Goal: Find specific page/section: Find specific page/section

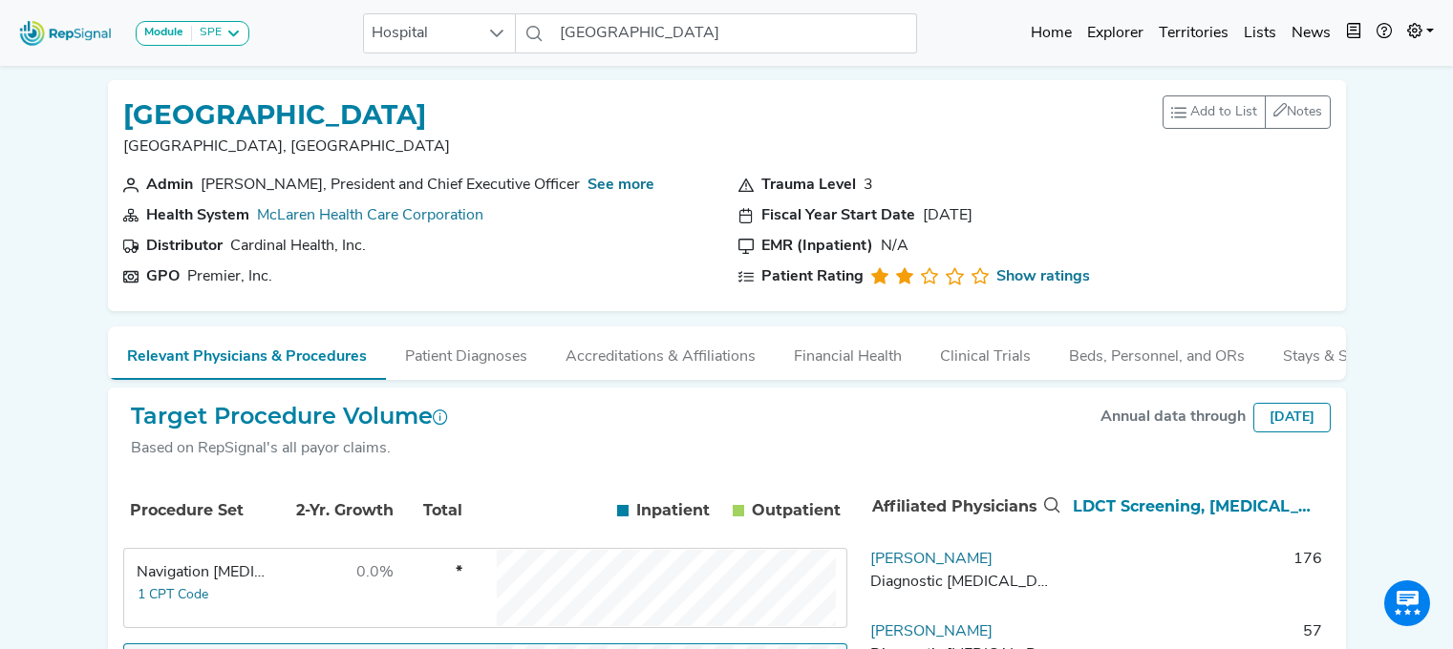
scroll to position [316, 14]
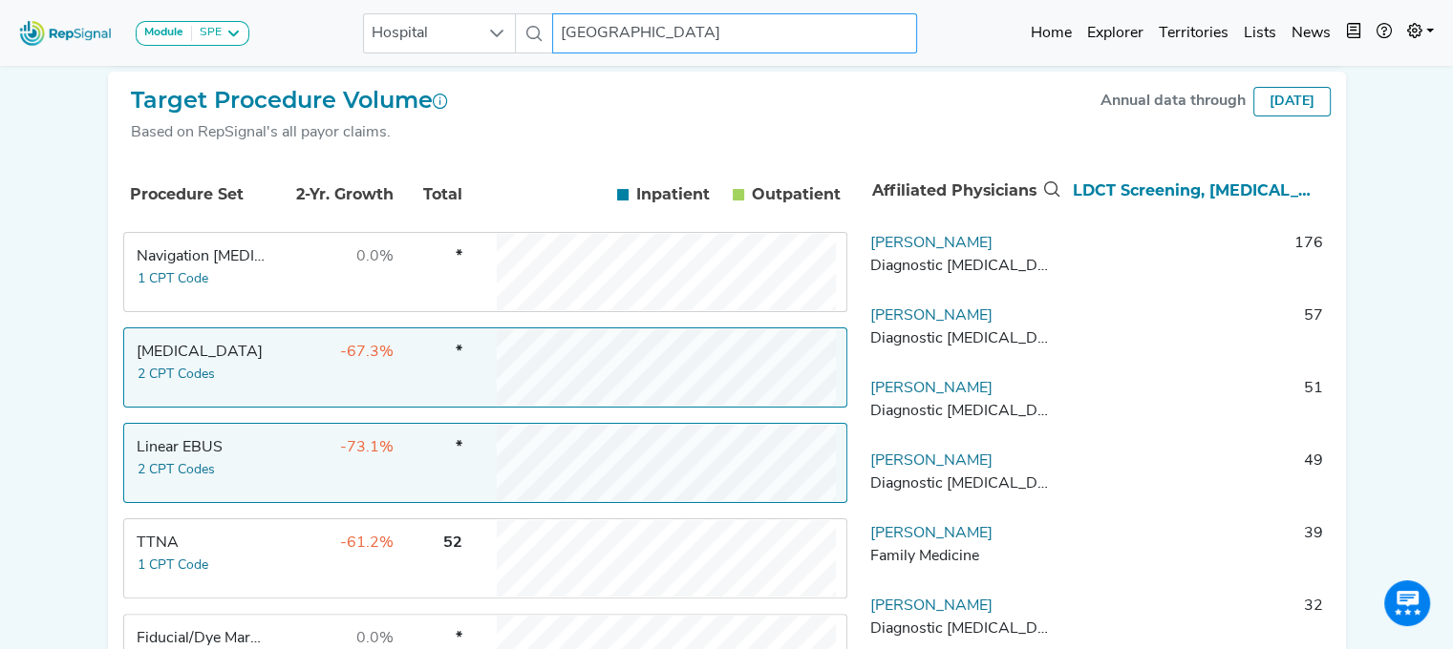
click at [734, 30] on input "[GEOGRAPHIC_DATA]" at bounding box center [734, 33] width 365 height 40
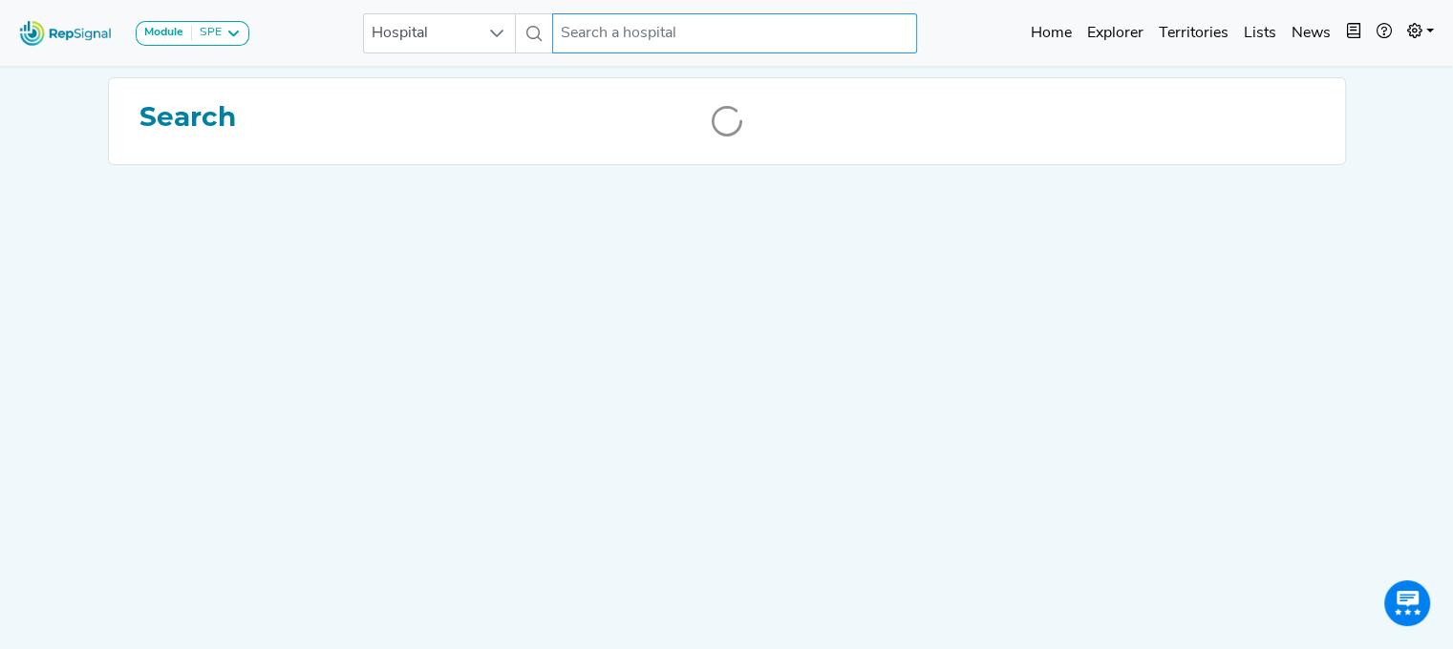
scroll to position [0, 14]
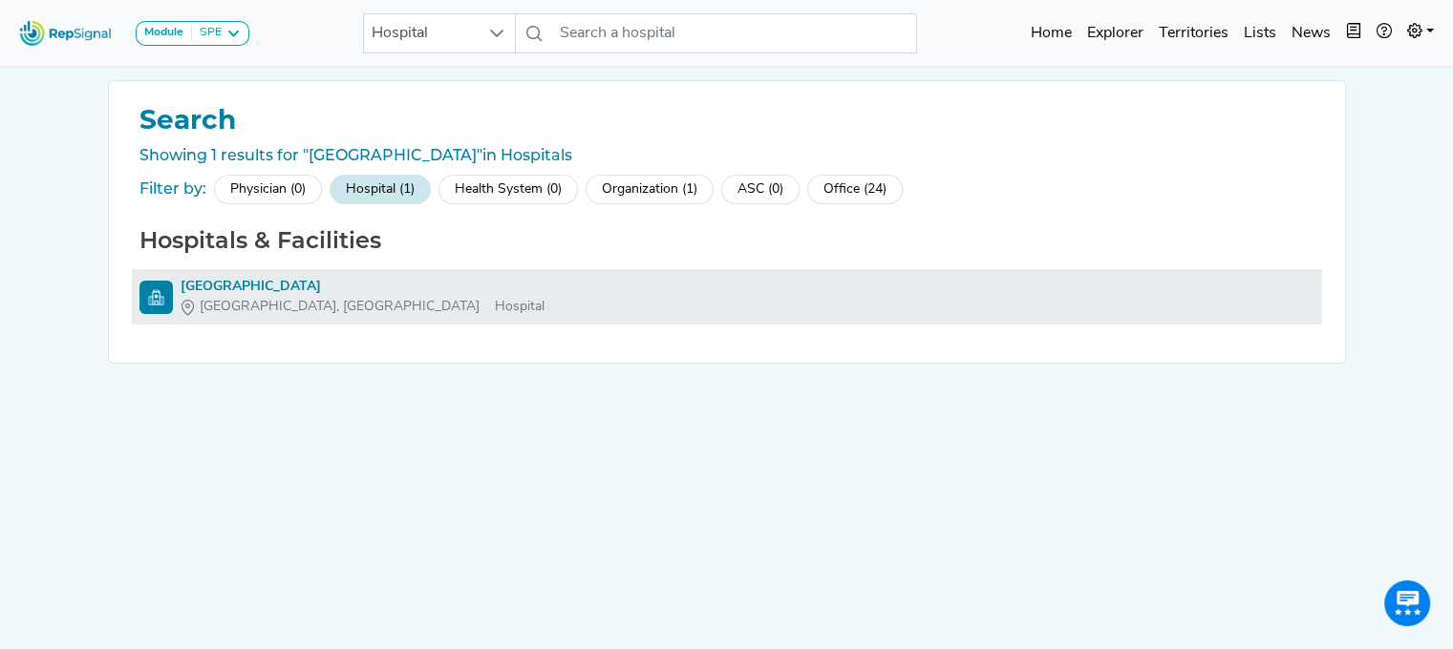
click at [240, 278] on div "[GEOGRAPHIC_DATA]" at bounding box center [363, 287] width 364 height 20
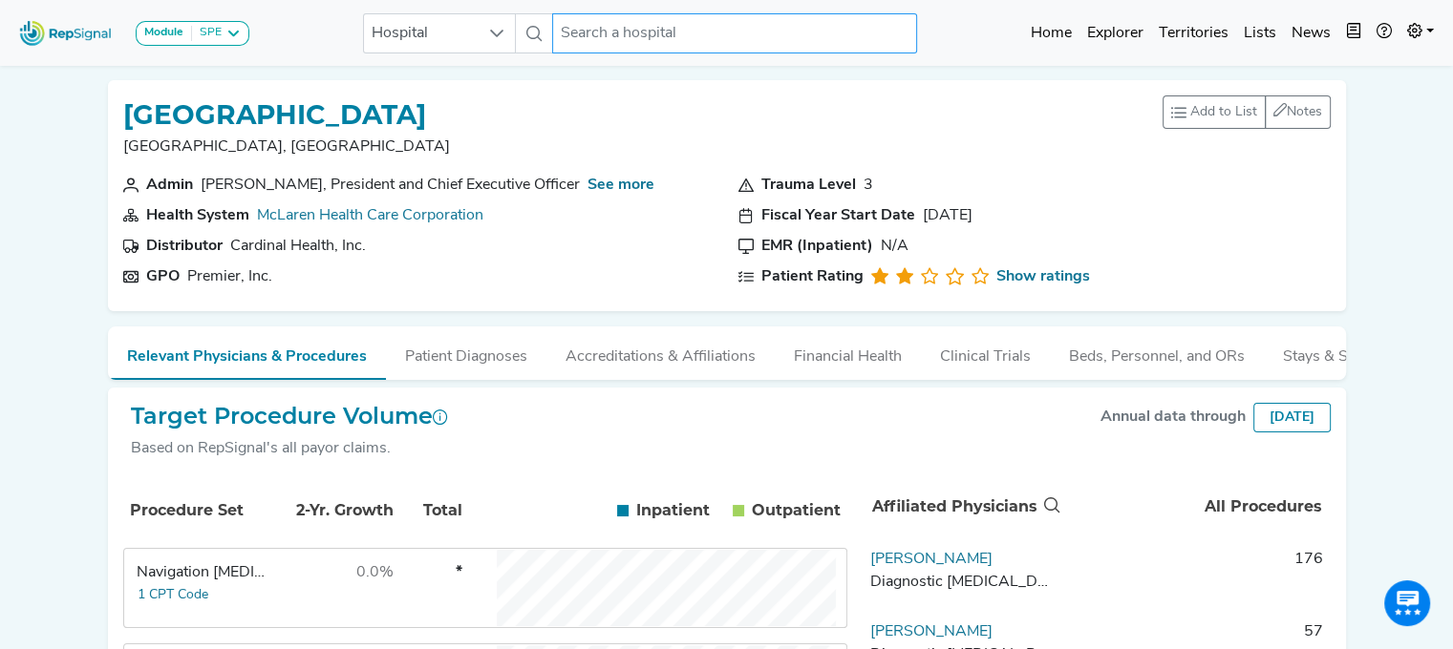
click at [627, 17] on input "text" at bounding box center [734, 33] width 365 height 40
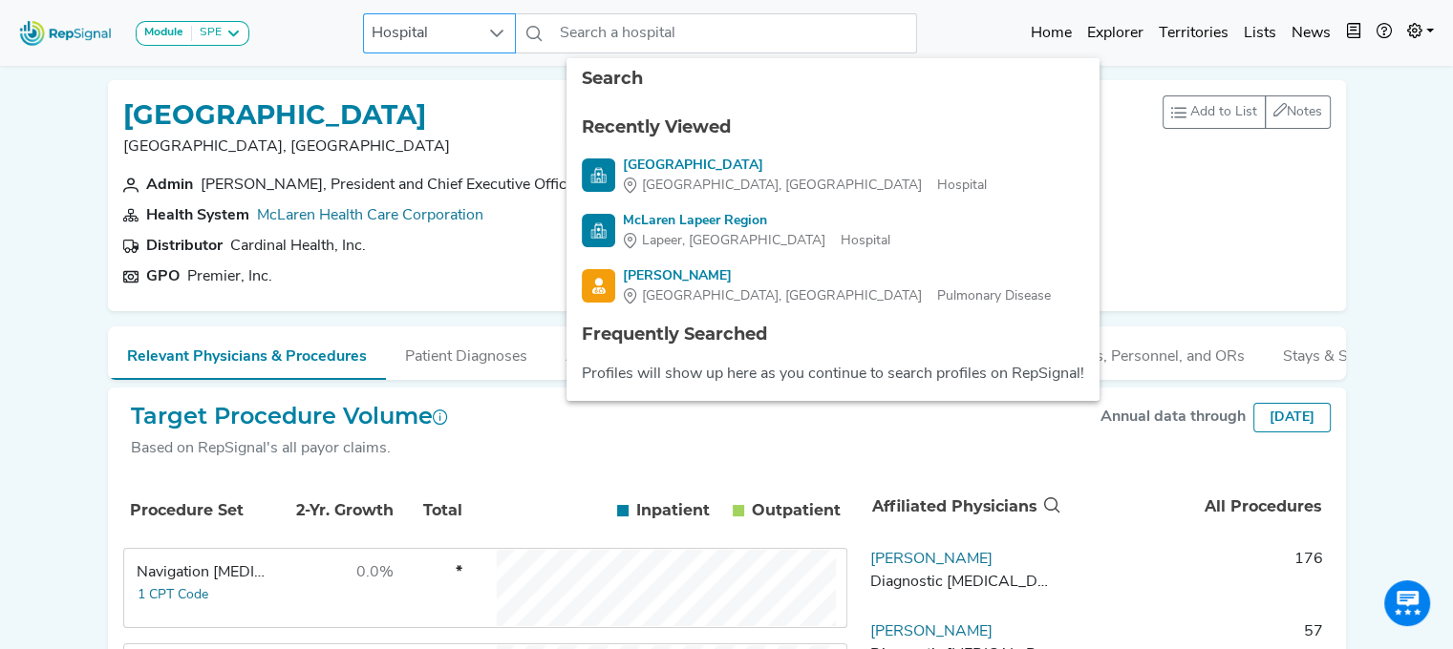
click at [503, 28] on icon at bounding box center [496, 33] width 15 height 15
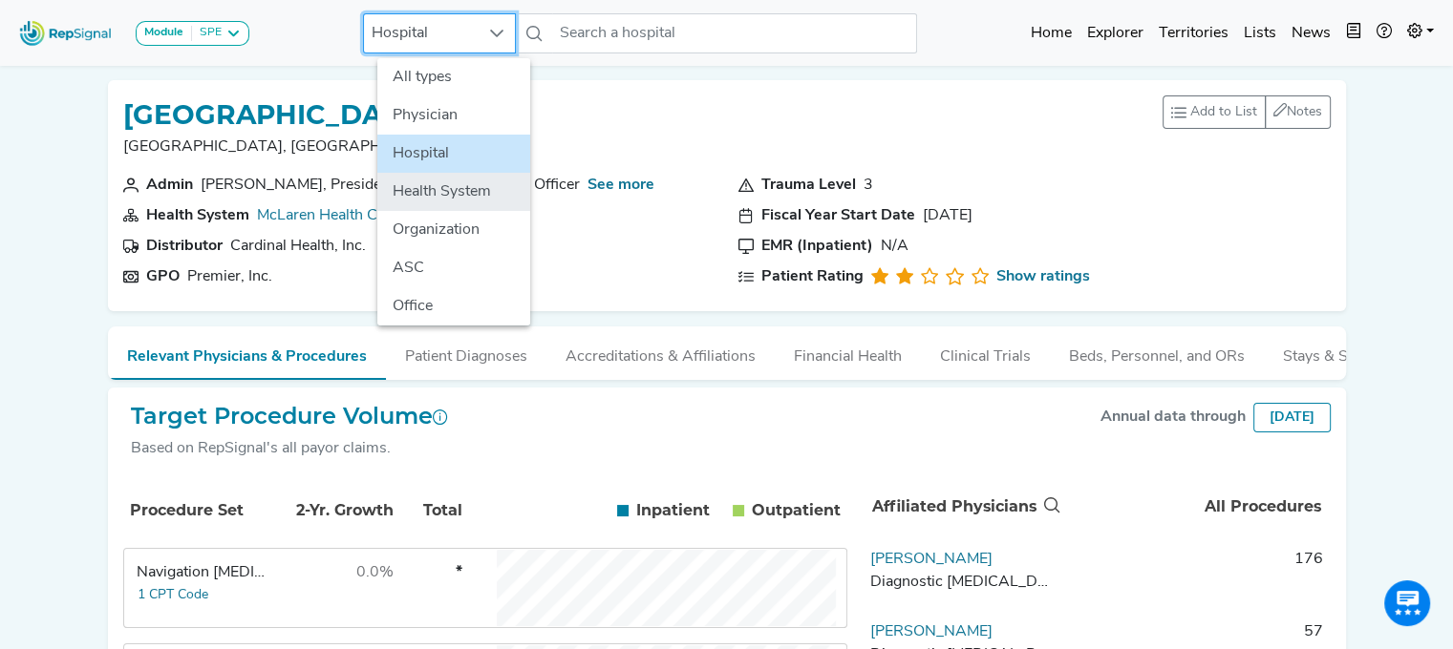
click at [454, 190] on li "Health System" at bounding box center [453, 192] width 153 height 38
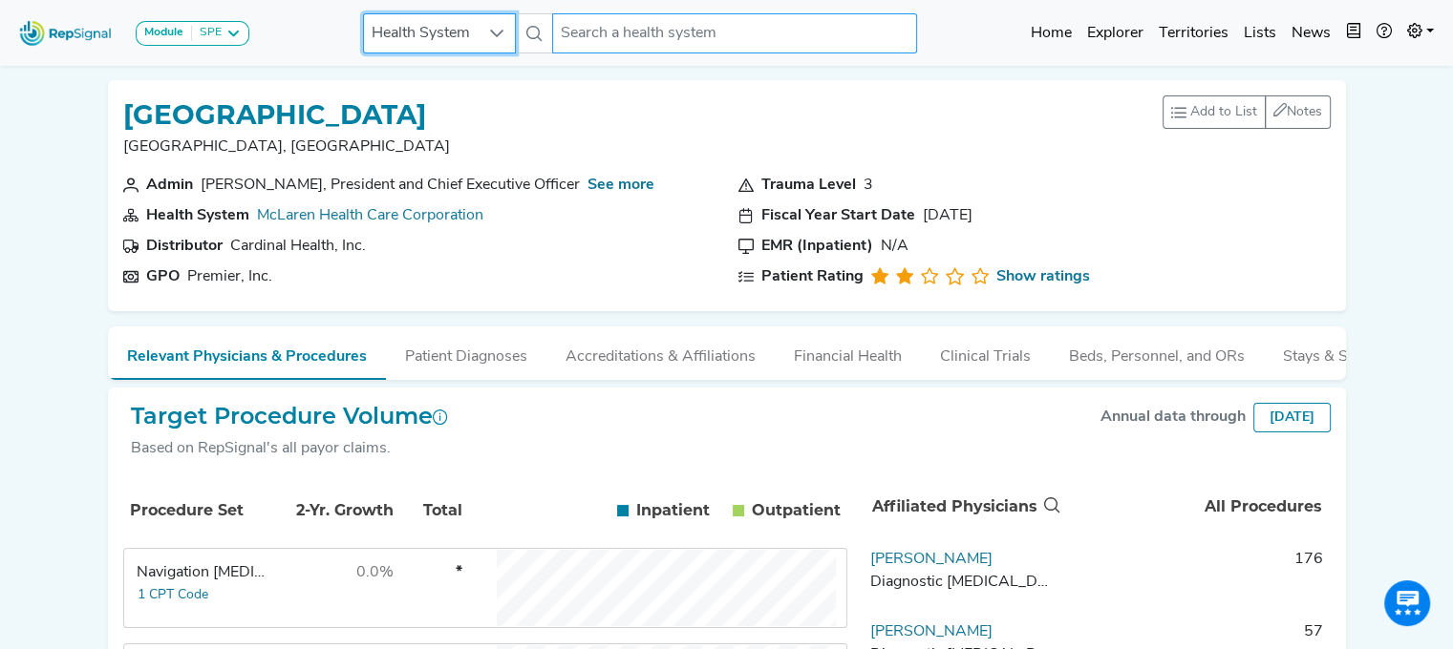
click at [661, 33] on input "text" at bounding box center [734, 33] width 365 height 40
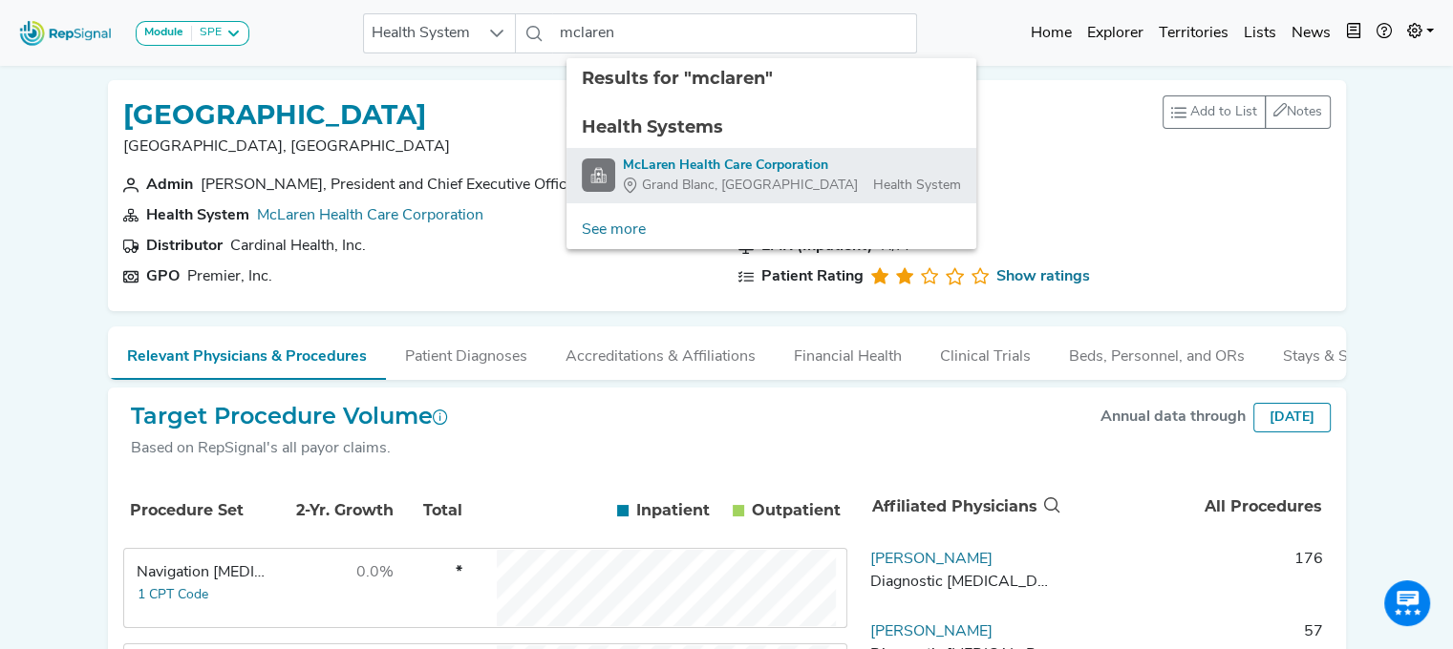
click at [672, 176] on span "Grand Blanc, [GEOGRAPHIC_DATA]" at bounding box center [750, 186] width 216 height 20
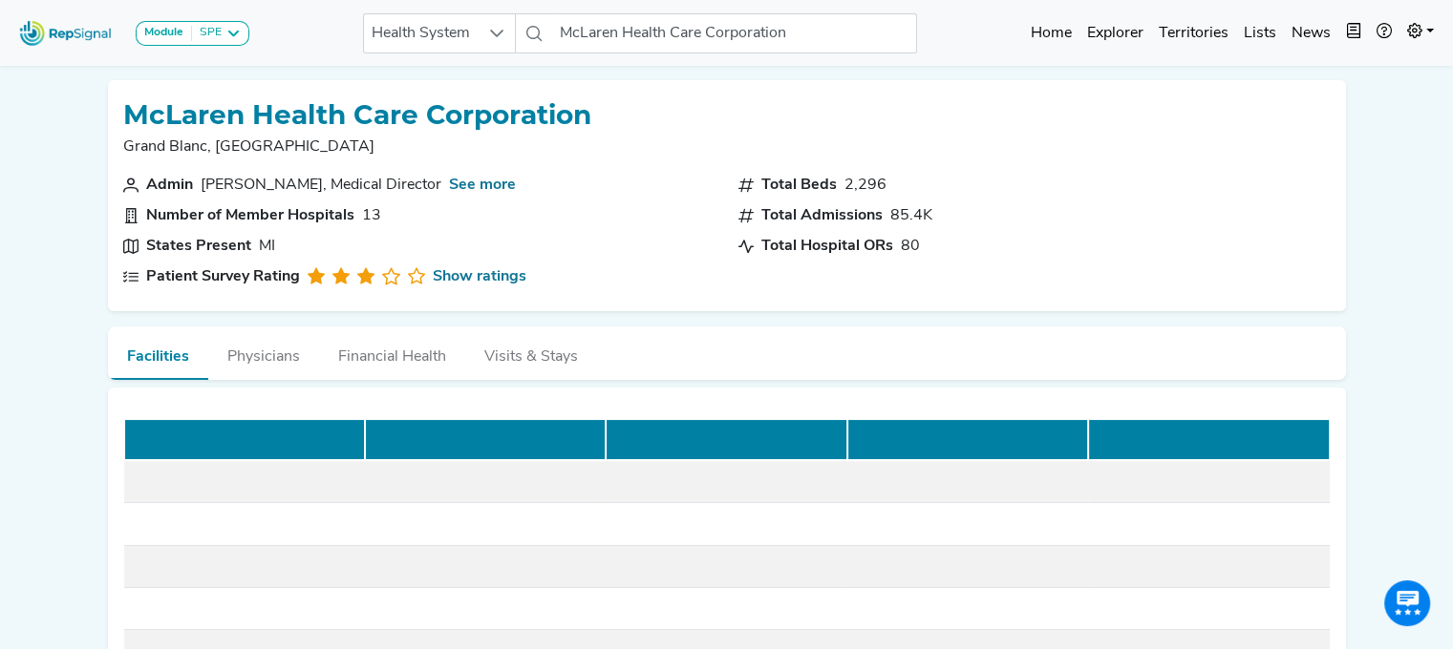
click at [250, 352] on button "Physicians" at bounding box center [263, 353] width 111 height 52
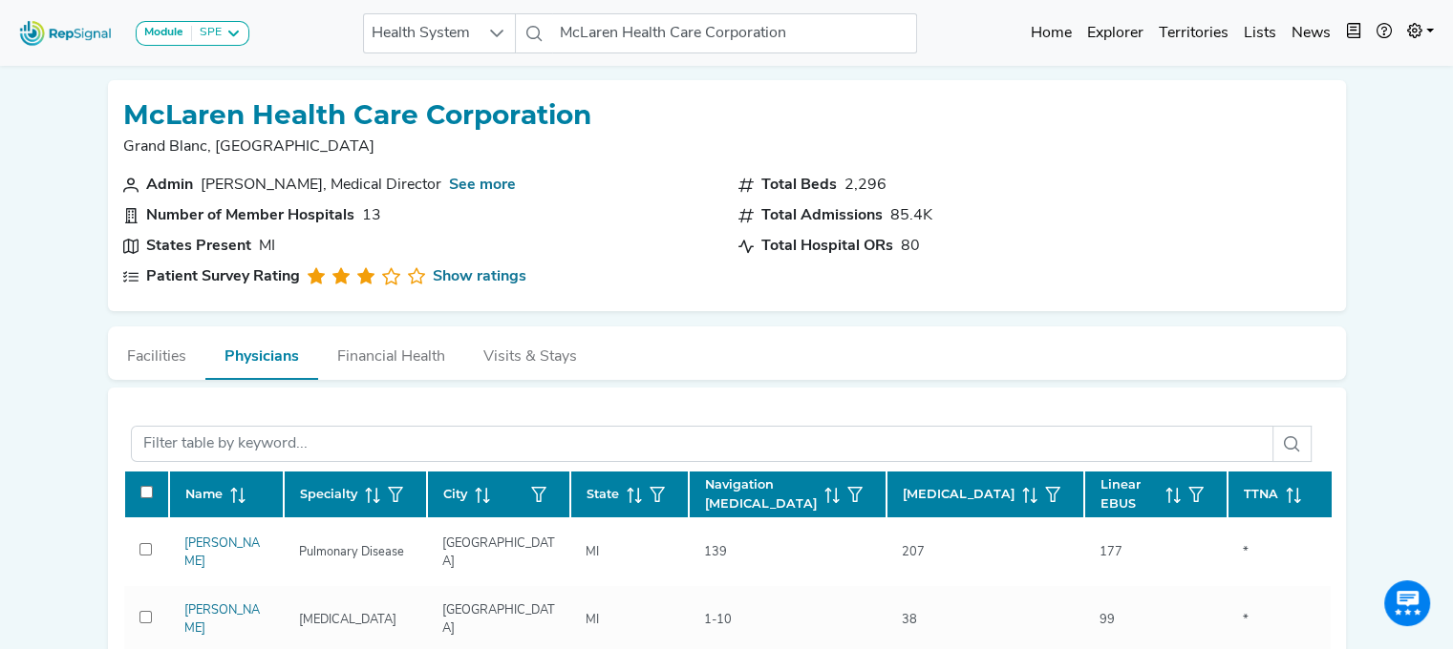
scroll to position [44, 14]
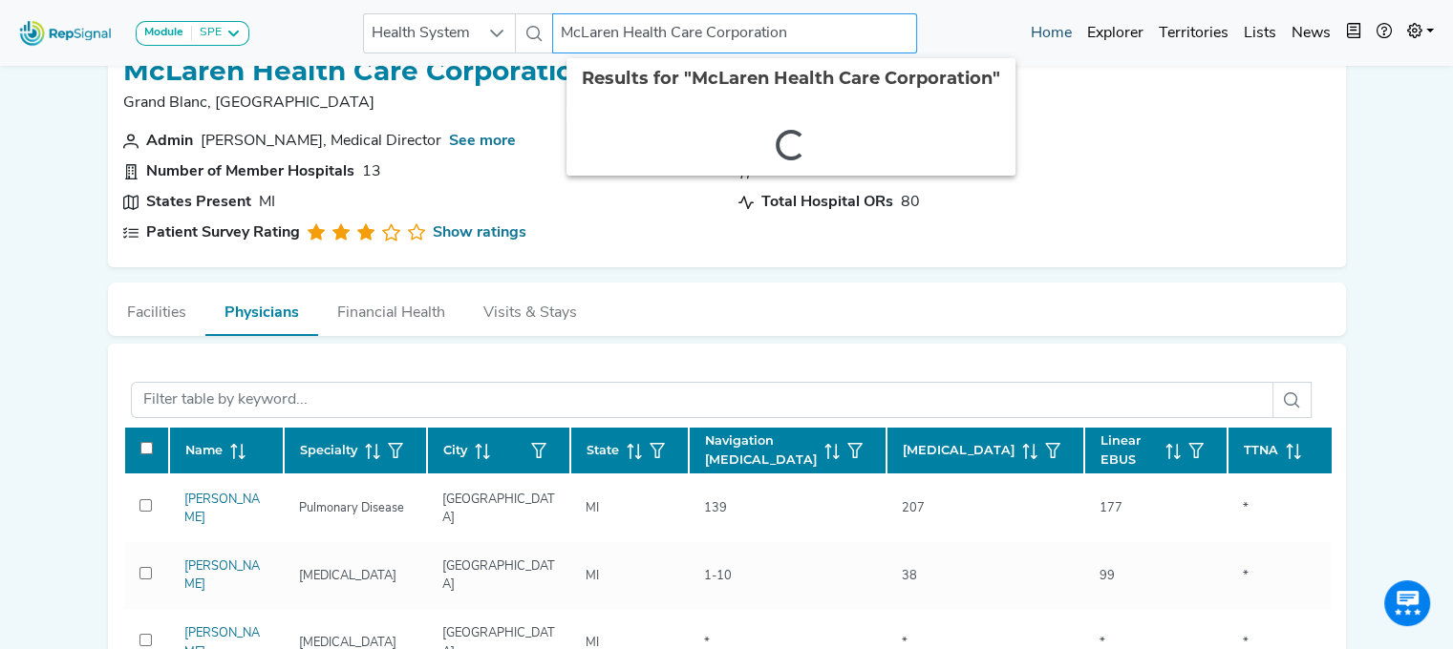
drag, startPoint x: 573, startPoint y: 41, endPoint x: 1064, endPoint y: 41, distance: 490.9
click at [1064, 41] on div "Module SPE [MEDICAL_DATA] Disposable Bronchoscope SBRT SPE TTNA [MEDICAL_DATA] …" at bounding box center [726, 33] width 1453 height 51
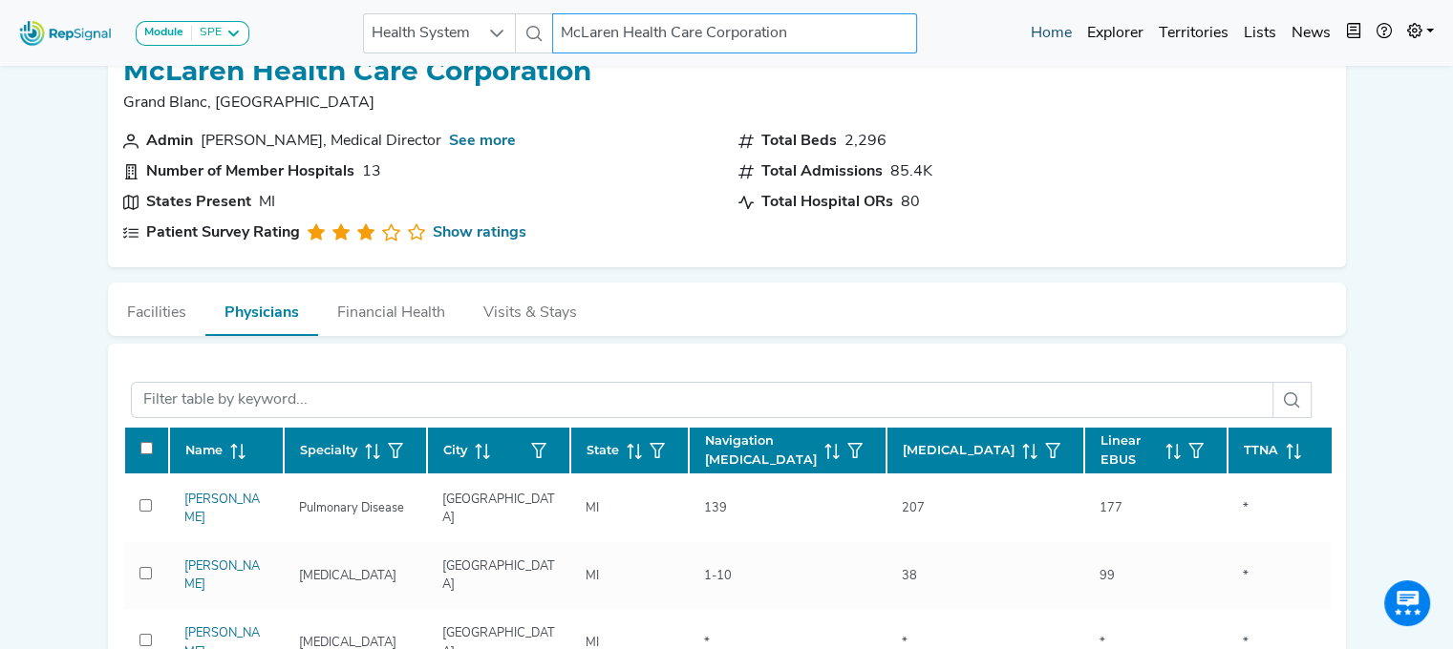
type input "M"
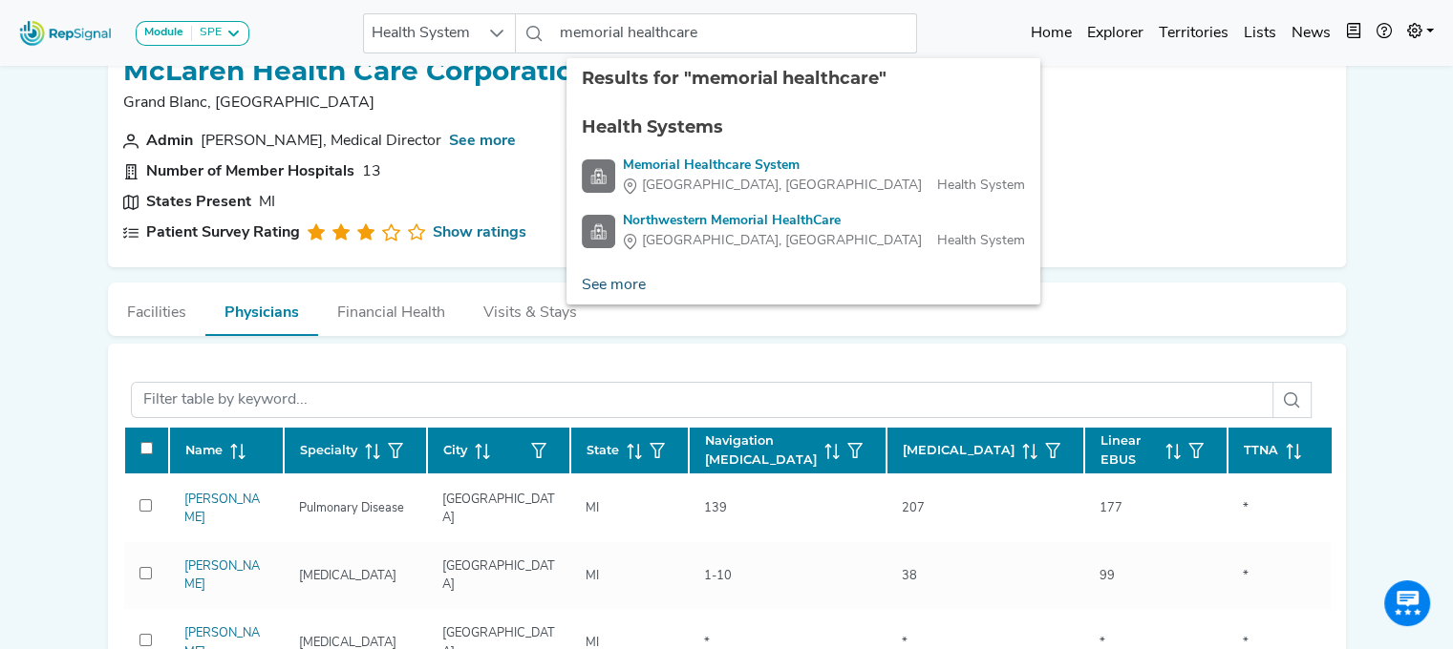
click at [618, 286] on link "See more" at bounding box center [613, 285] width 95 height 38
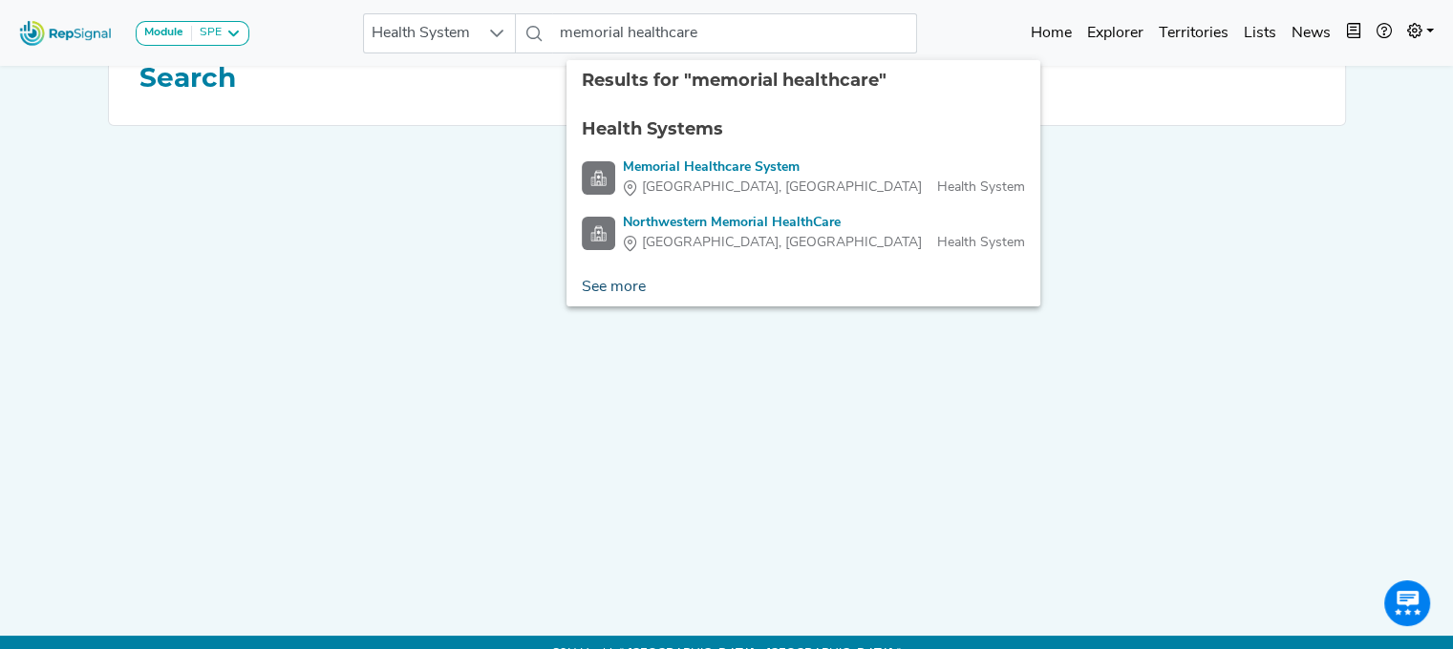
scroll to position [0, 14]
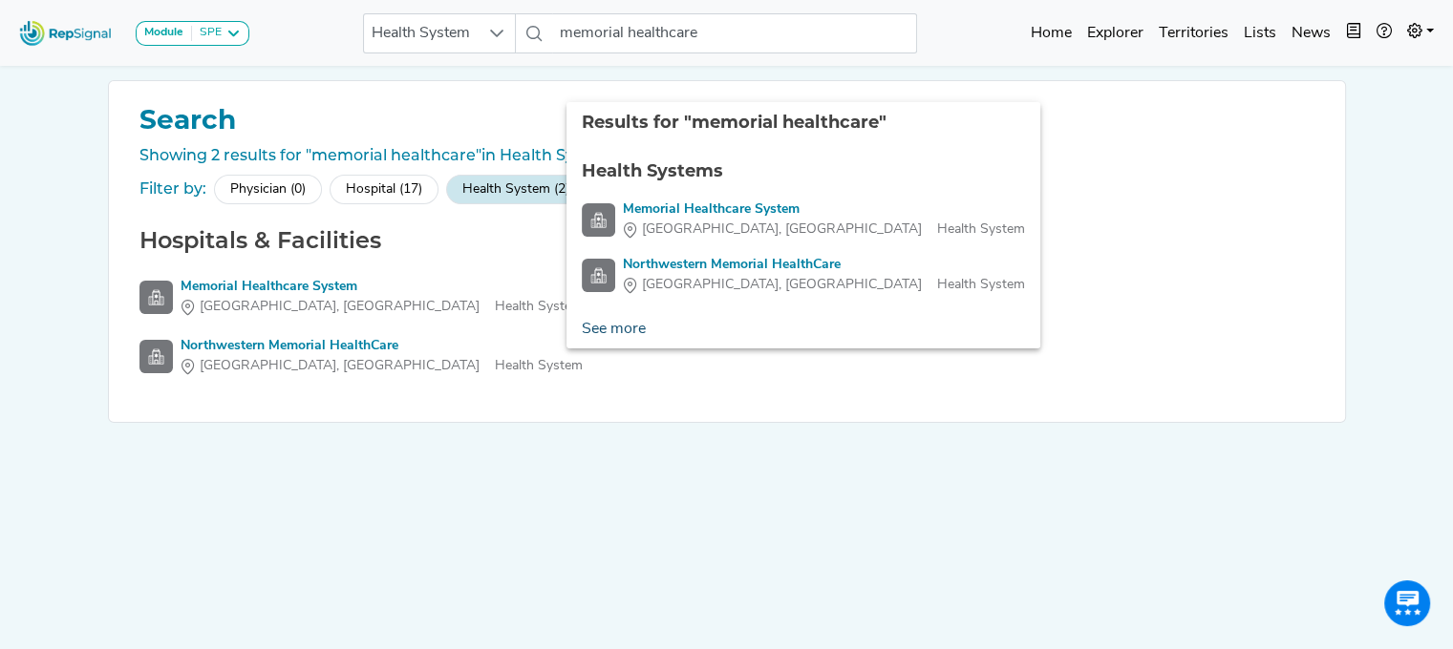
click at [610, 323] on link "See more" at bounding box center [613, 329] width 95 height 38
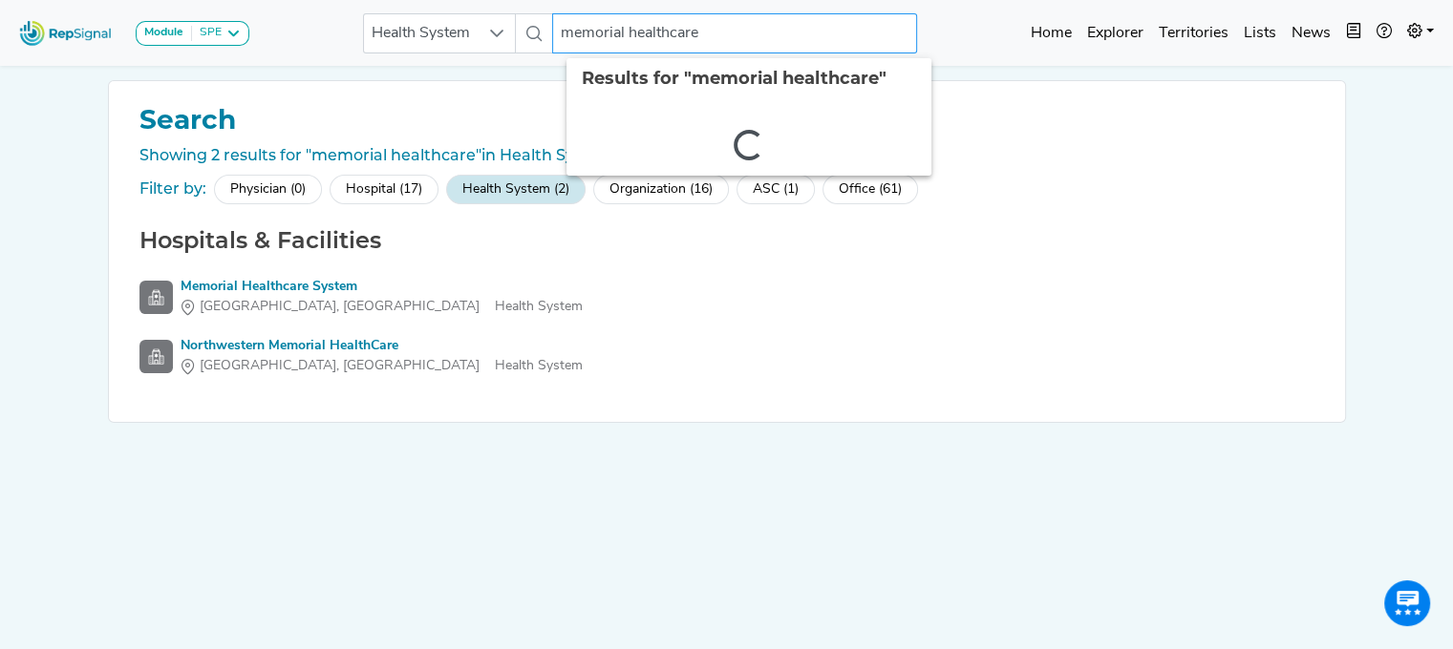
click at [618, 24] on input "memorial healthcare" at bounding box center [734, 33] width 365 height 40
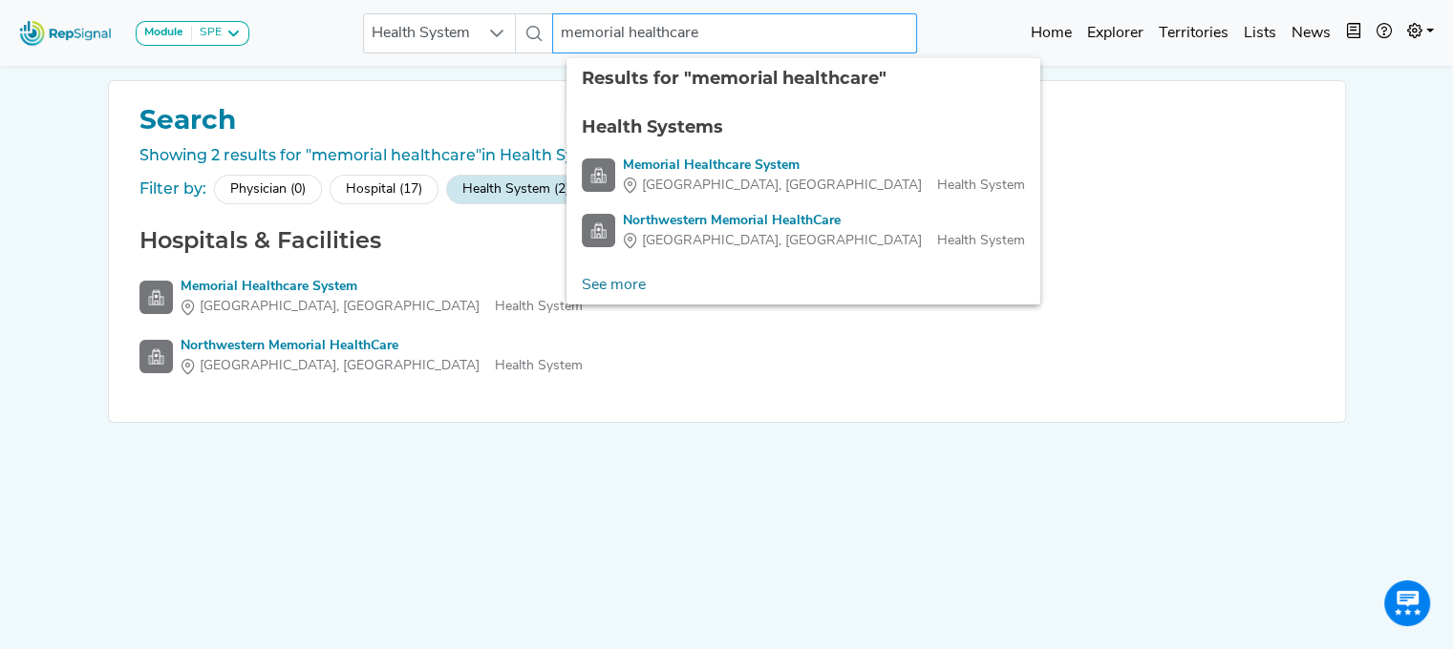
drag, startPoint x: 637, startPoint y: 32, endPoint x: 841, endPoint y: 15, distance: 205.1
click at [841, 15] on input "memorial healthcare" at bounding box center [734, 33] width 365 height 40
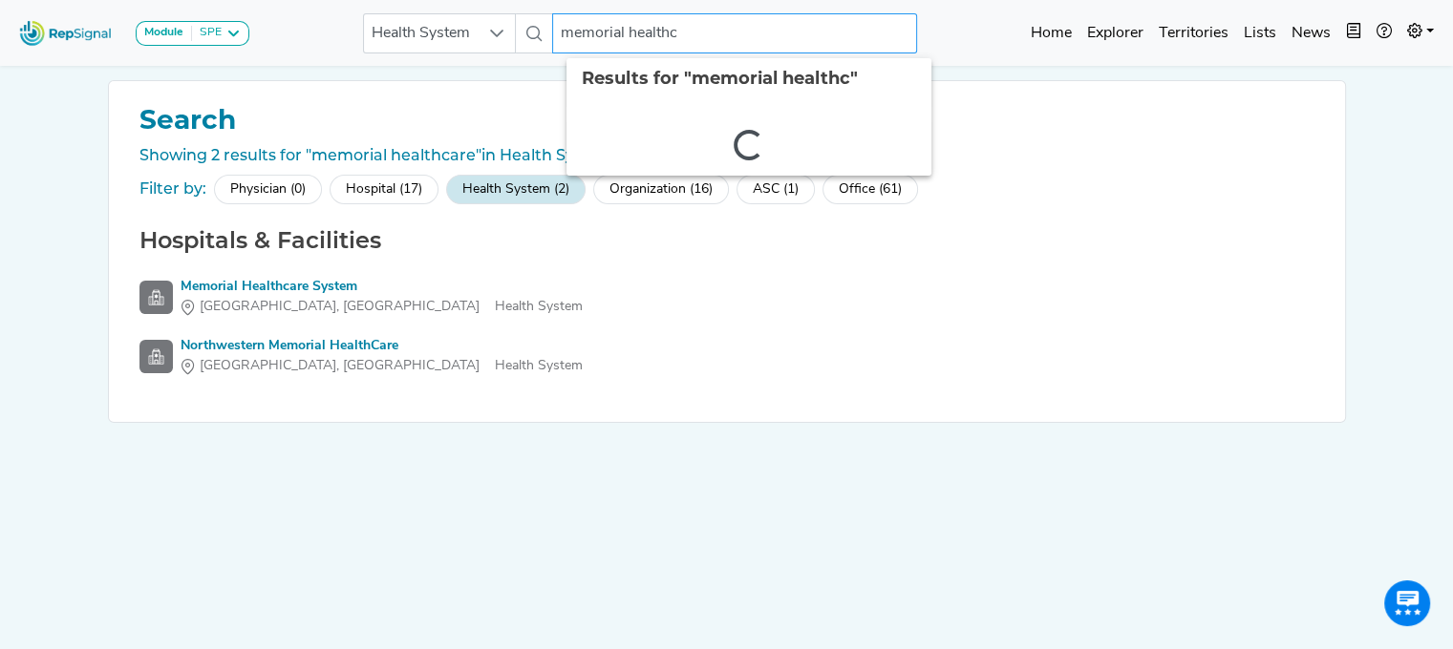
click at [841, 15] on input "memorial healthc" at bounding box center [734, 33] width 365 height 40
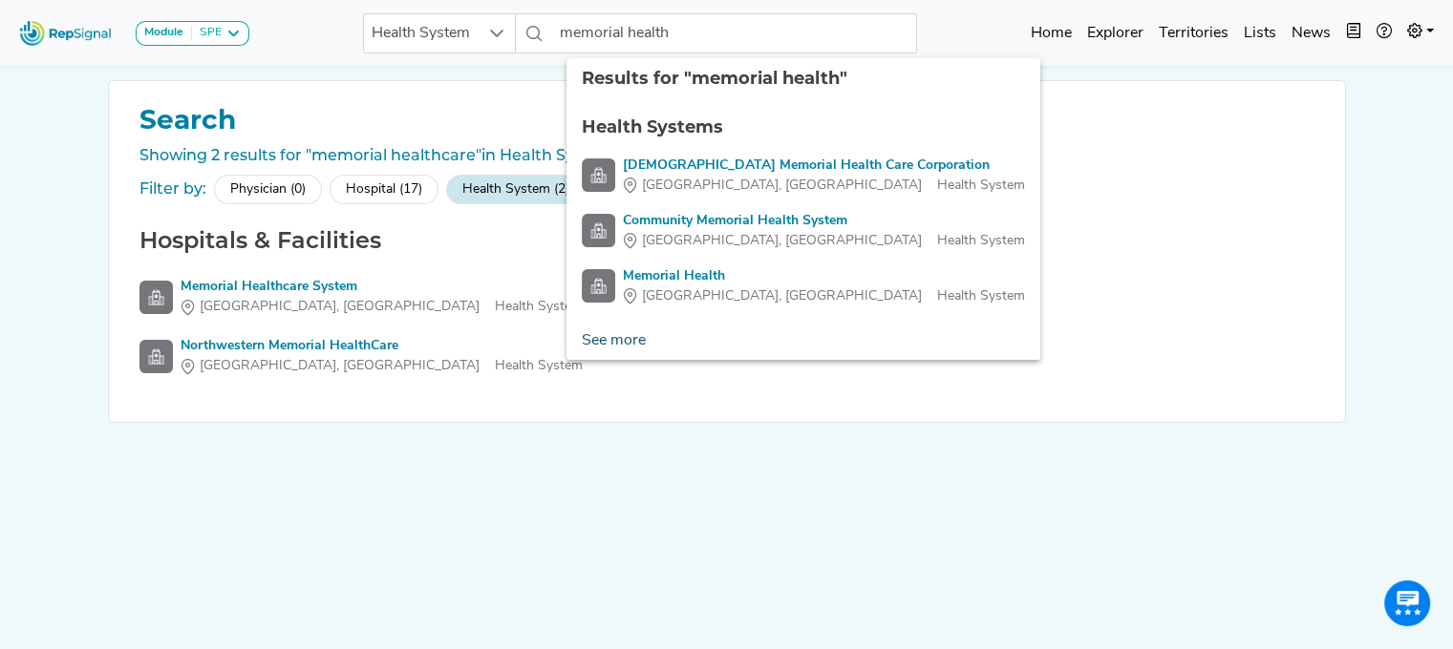
click at [608, 337] on link "See more" at bounding box center [613, 341] width 95 height 38
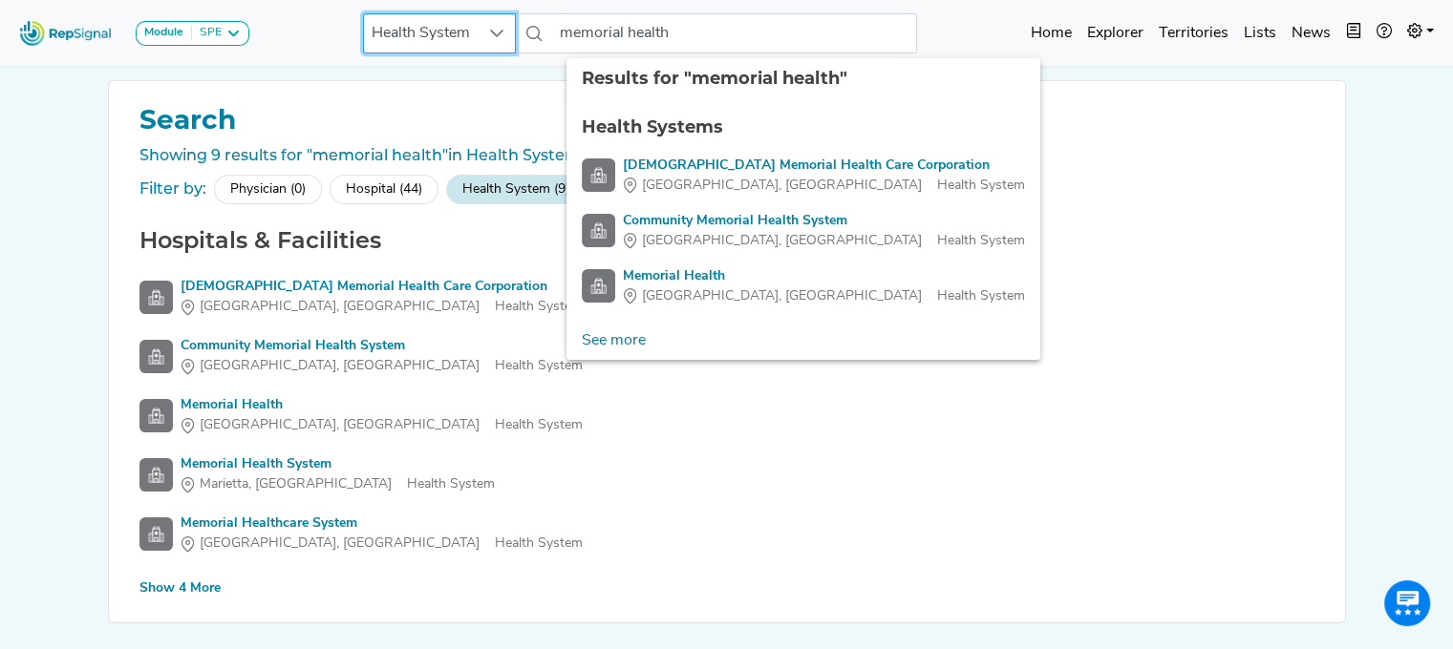
click at [408, 23] on span "Health System" at bounding box center [421, 33] width 115 height 38
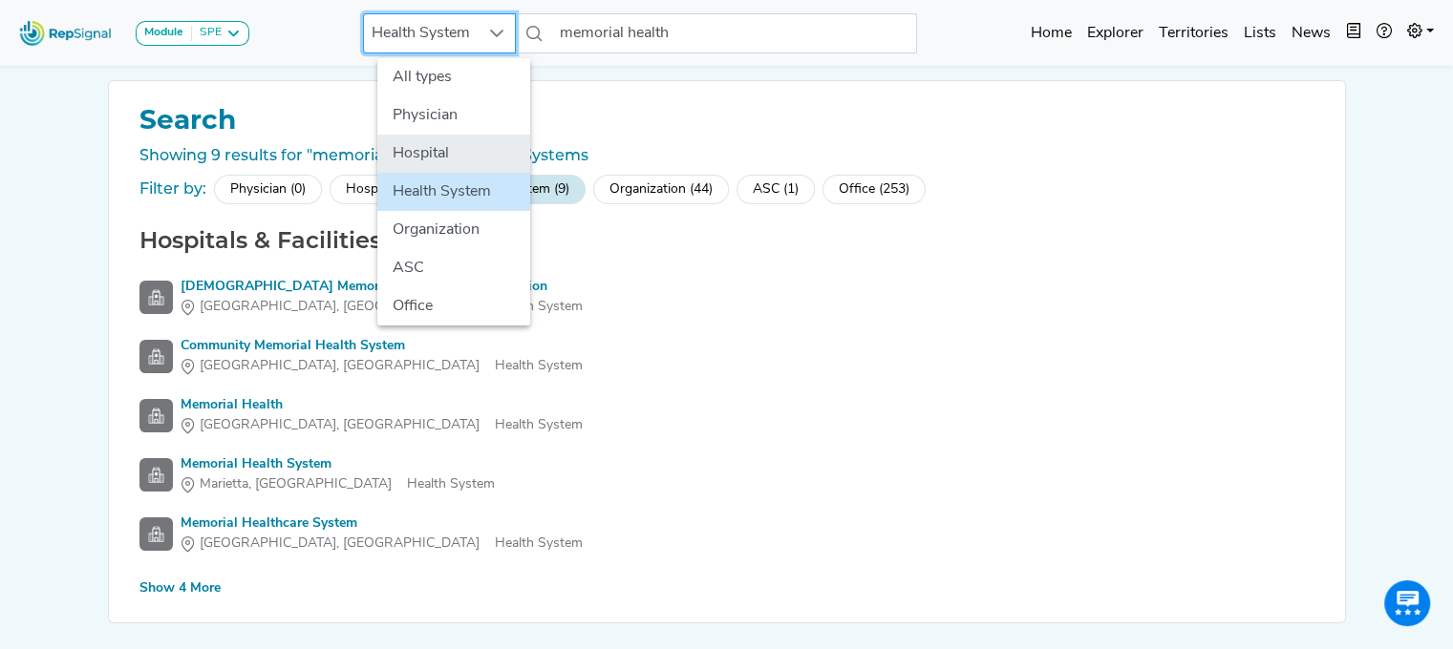
click at [435, 150] on li "Hospital" at bounding box center [453, 154] width 153 height 38
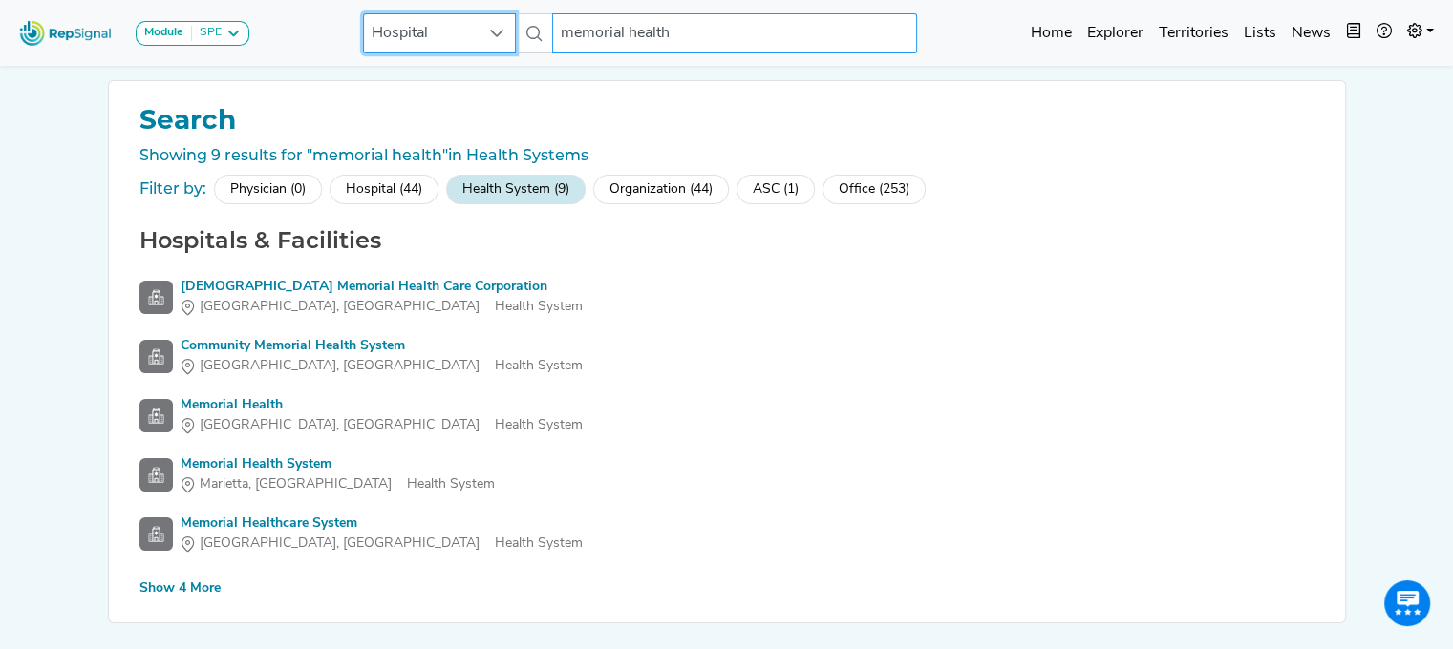
click at [682, 33] on input "memorial health" at bounding box center [734, 33] width 365 height 40
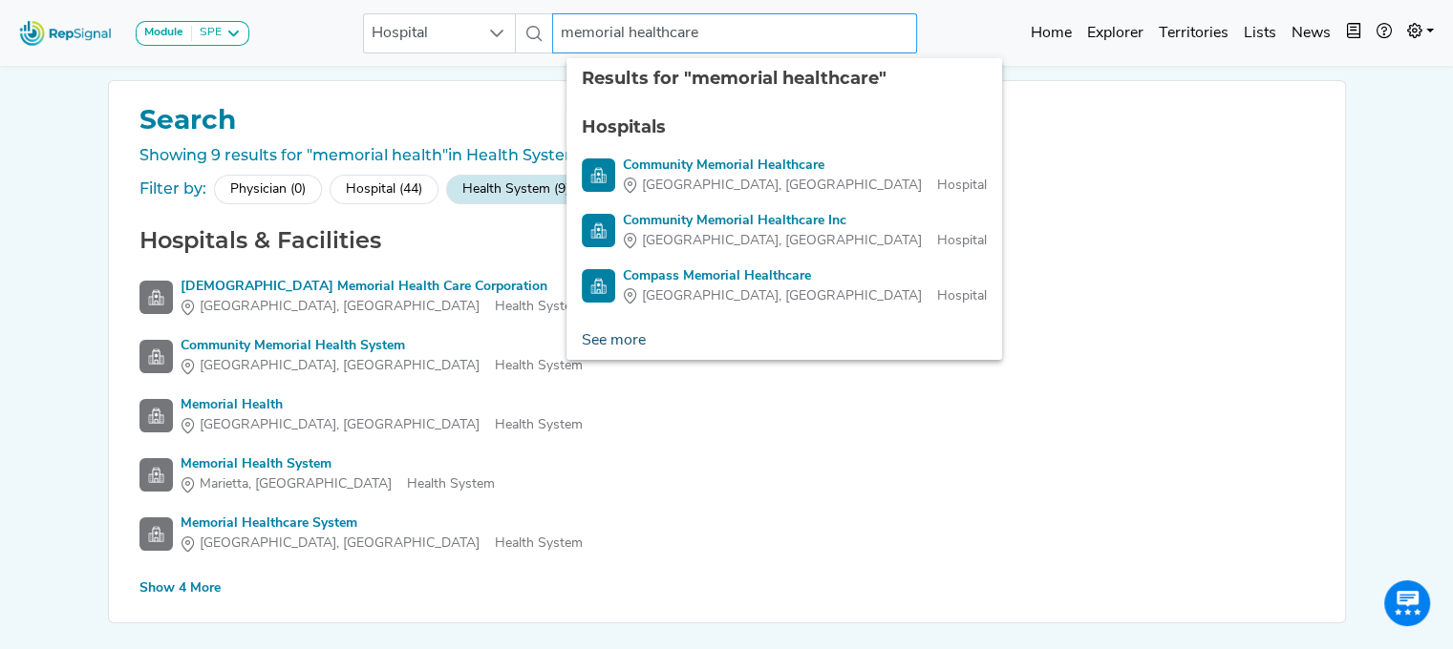
type input "memorial healthcare"
click at [598, 338] on link "See more" at bounding box center [613, 341] width 95 height 38
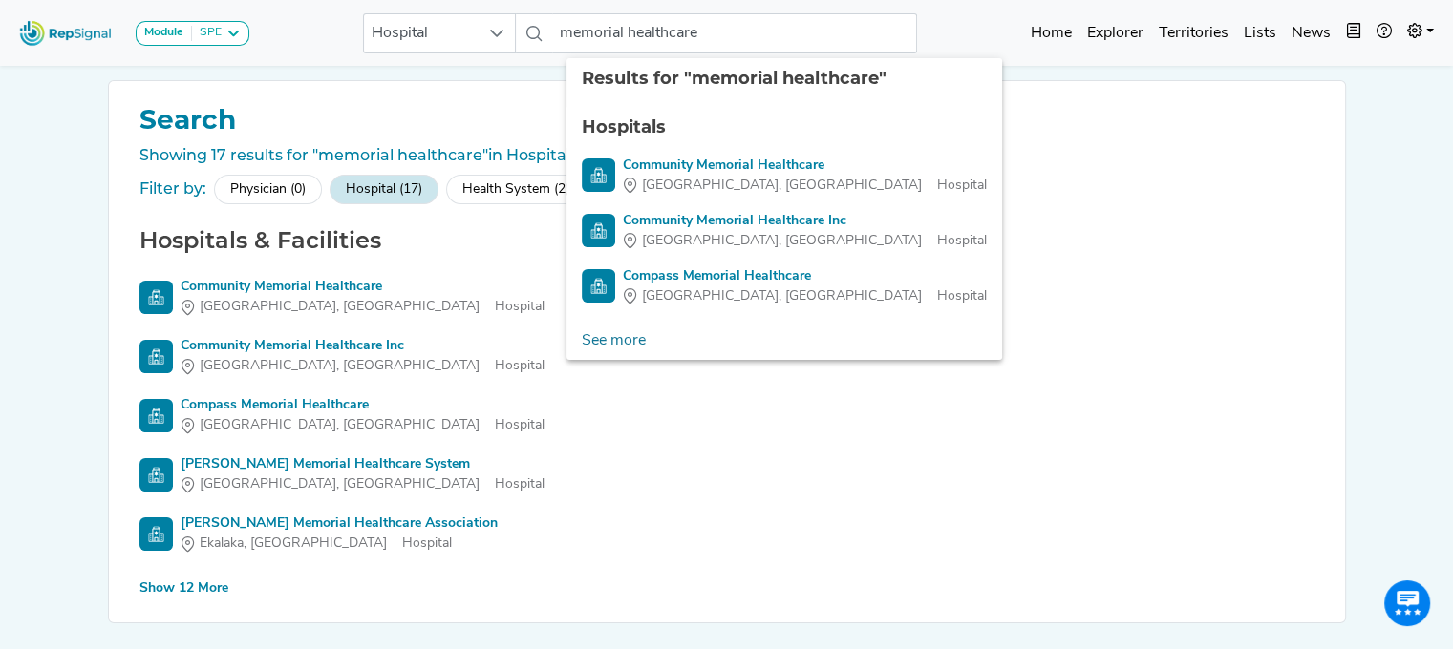
click at [171, 591] on div "Show 12 More" at bounding box center [183, 589] width 89 height 20
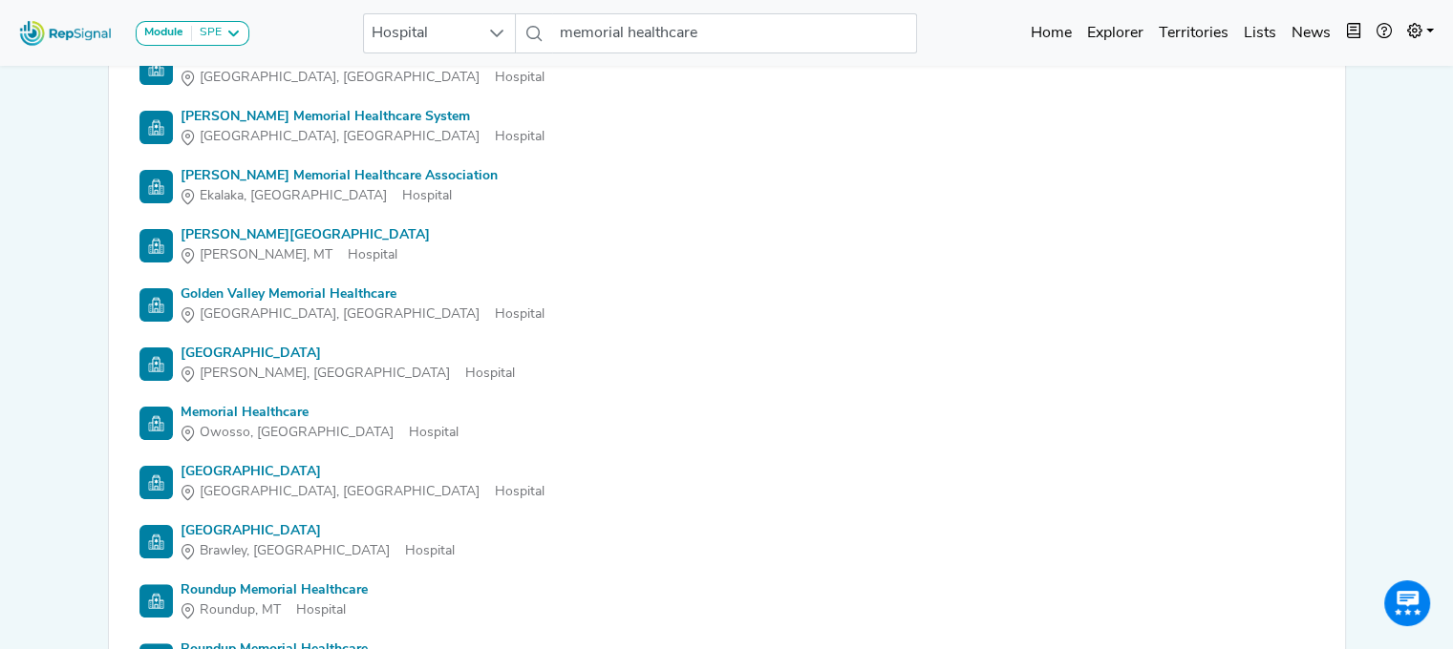
scroll to position [354, 14]
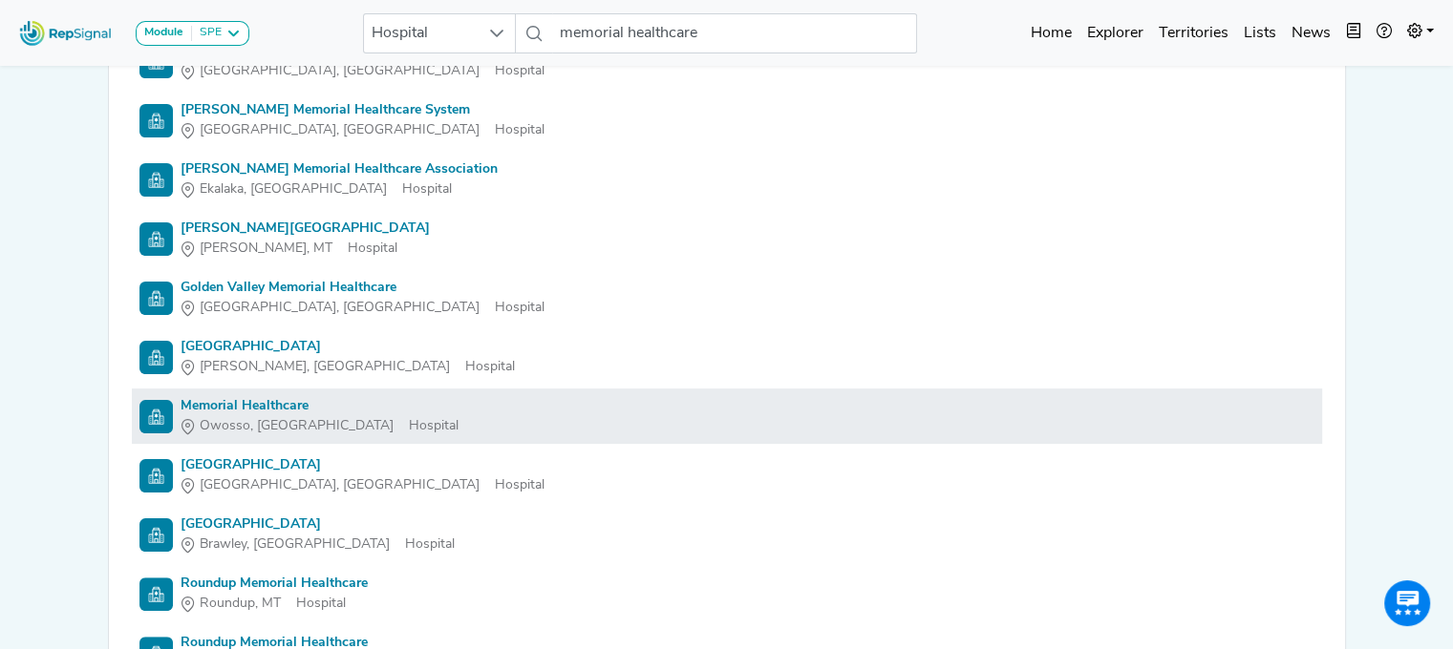
click at [210, 392] on li "Memorial Healthcare [GEOGRAPHIC_DATA], [GEOGRAPHIC_DATA]" at bounding box center [727, 416] width 1190 height 55
click at [211, 398] on div "Memorial Healthcare" at bounding box center [320, 406] width 278 height 20
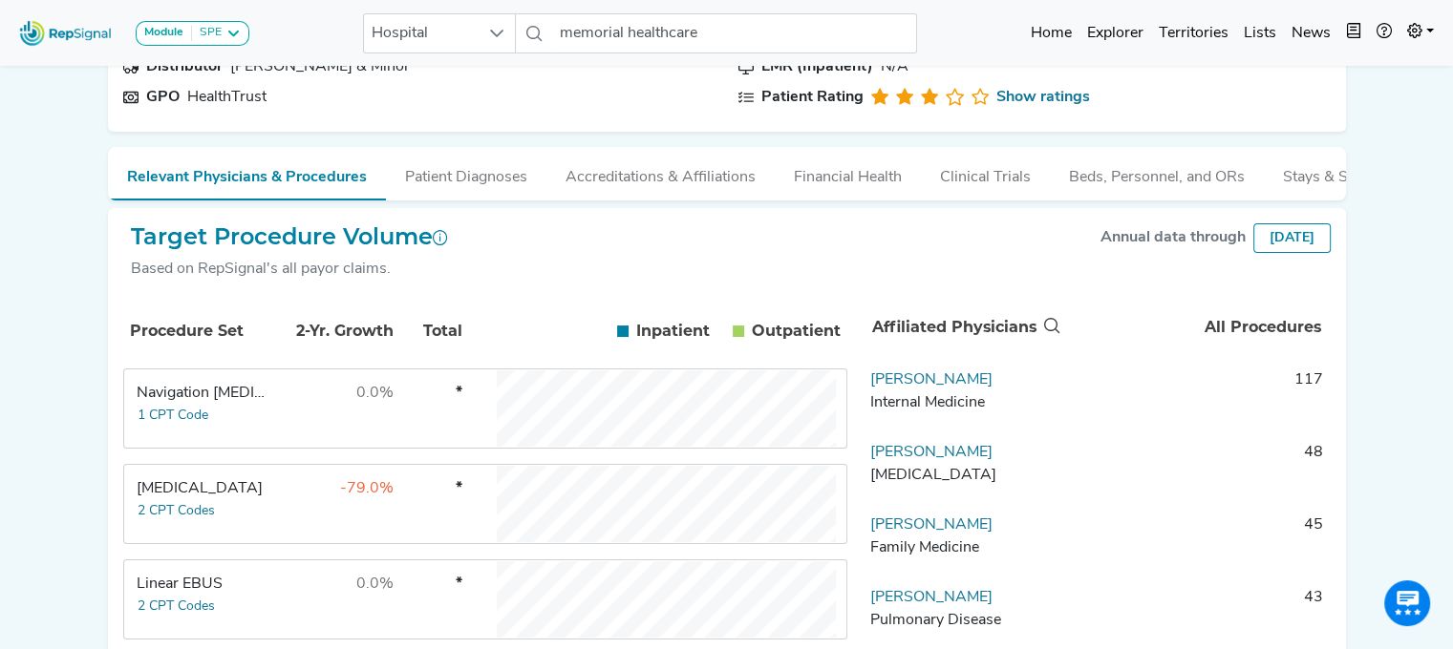
scroll to position [211, 14]
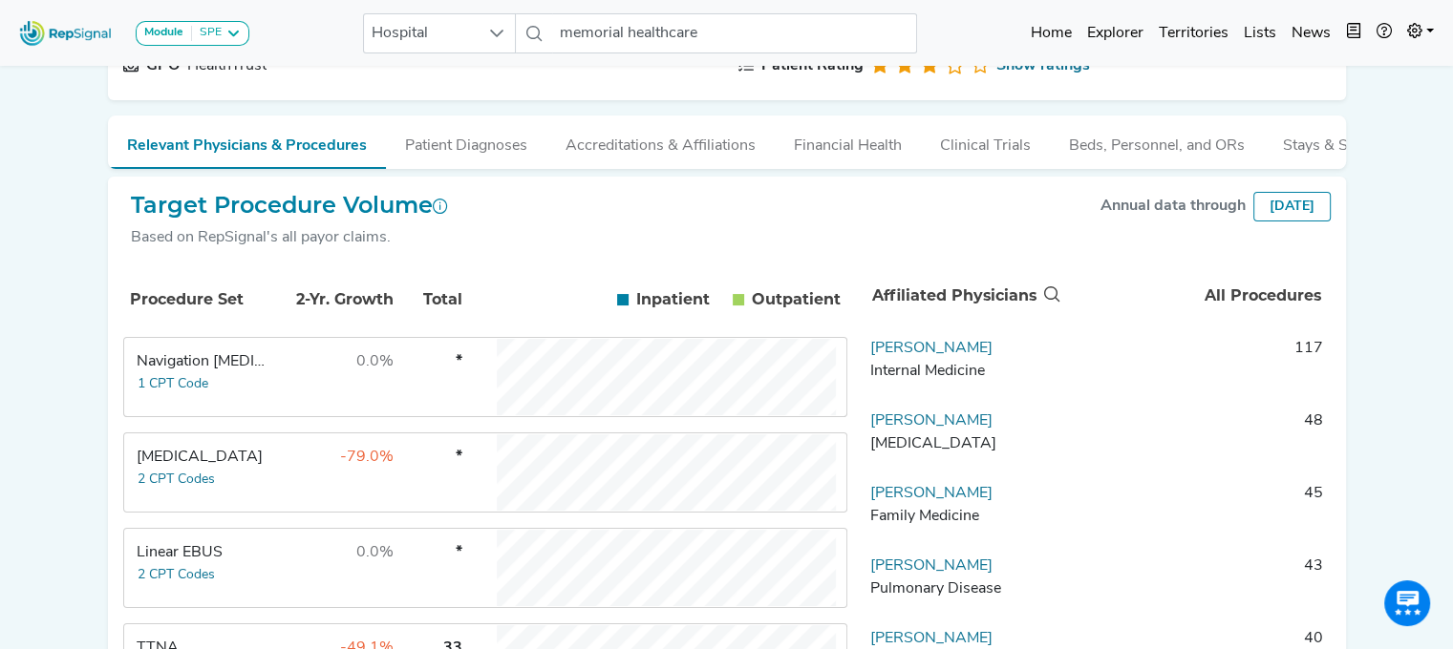
click at [180, 564] on div "Linear EBUS" at bounding box center [202, 553] width 131 height 23
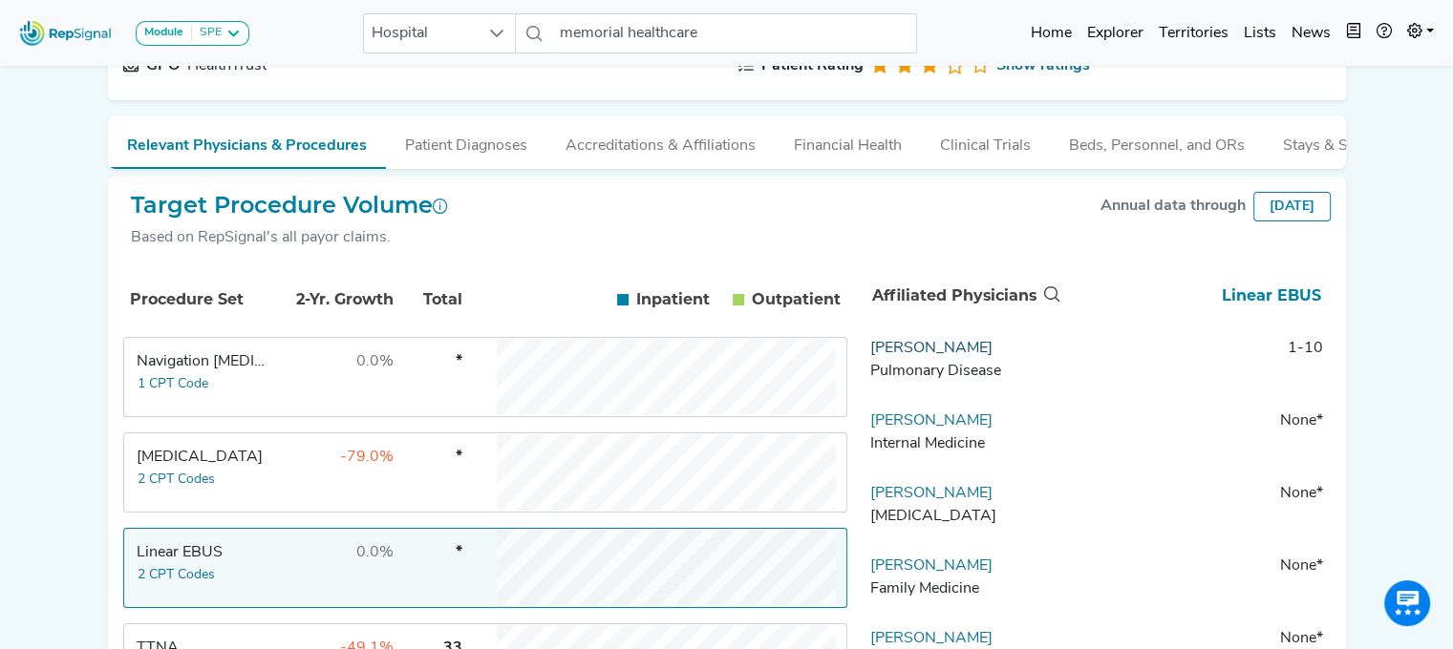
click at [953, 356] on link "[PERSON_NAME]" at bounding box center [931, 348] width 122 height 15
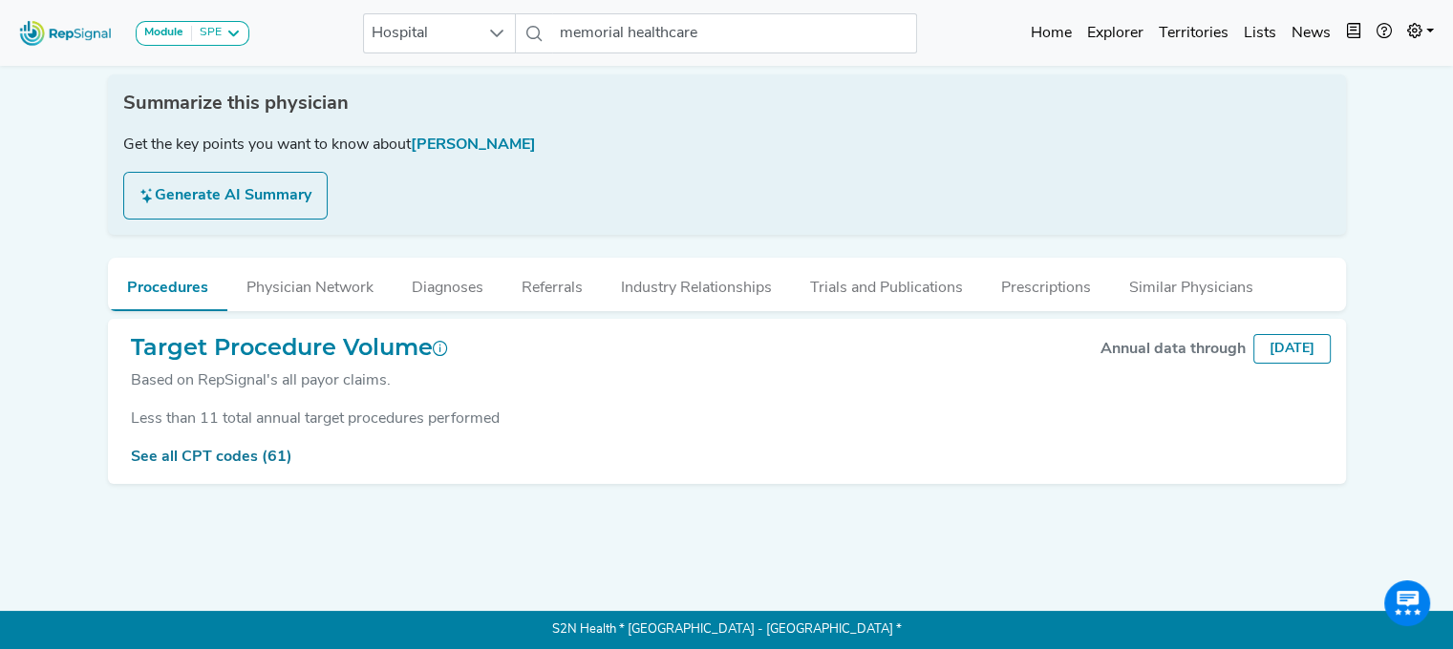
scroll to position [0, 14]
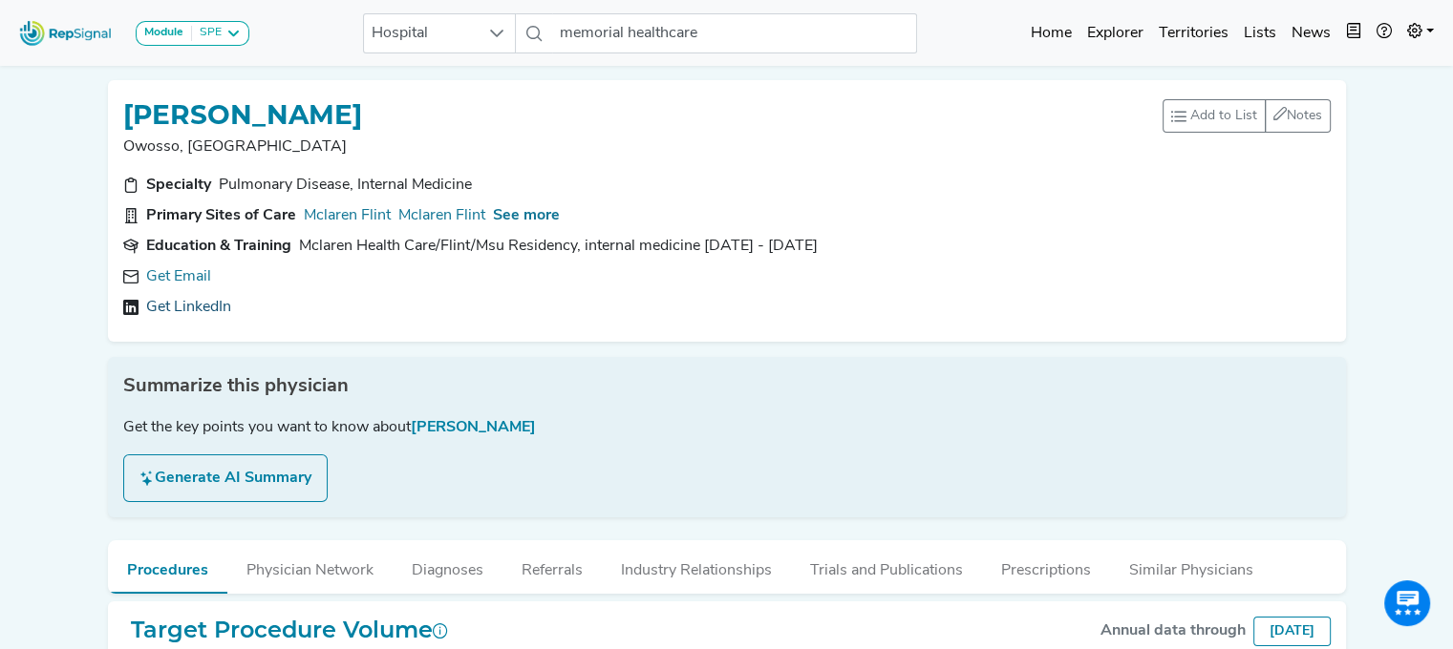
click at [175, 311] on link "Get LinkedIn" at bounding box center [188, 307] width 85 height 23
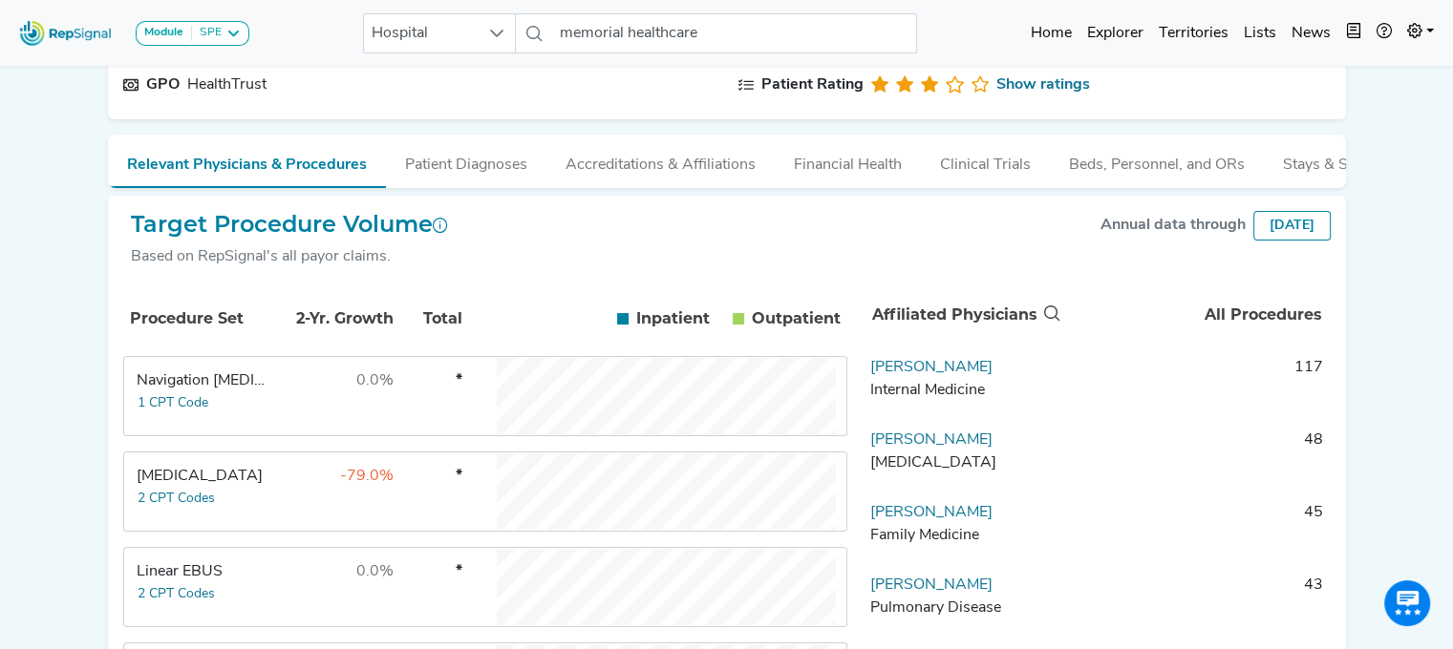
scroll to position [214, 14]
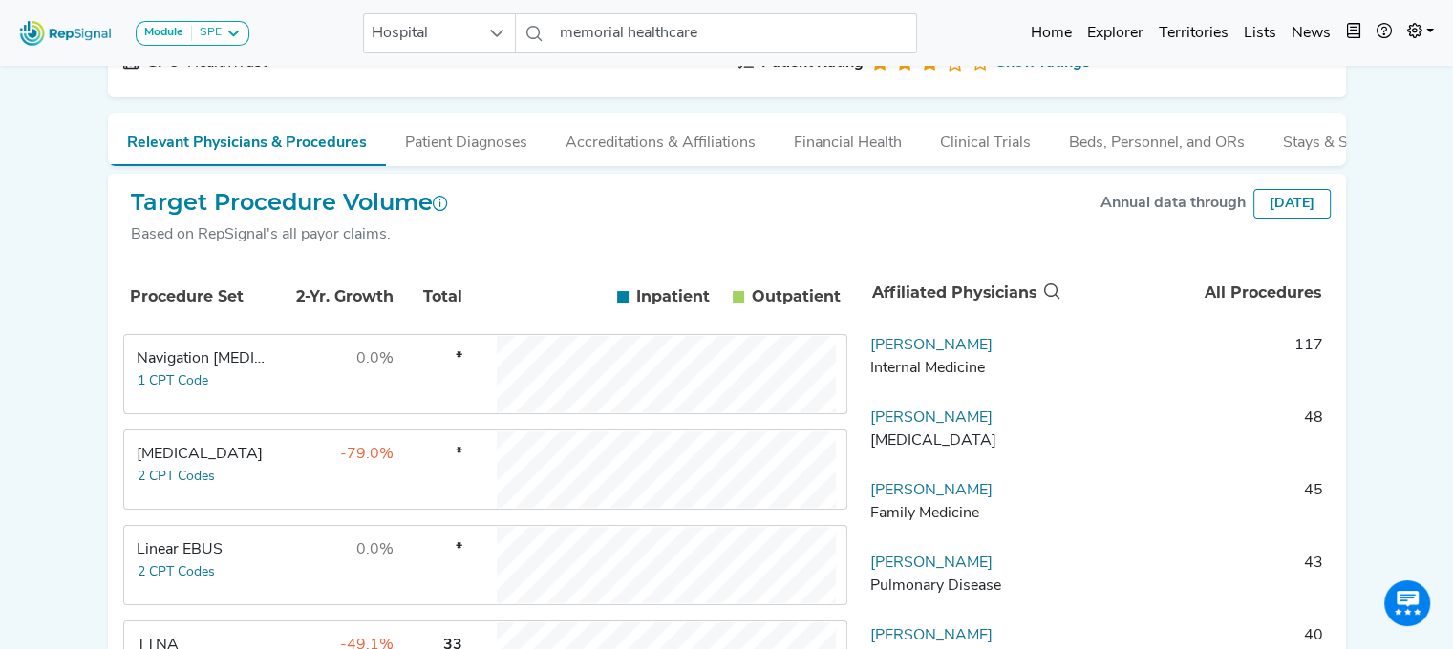
click at [146, 540] on td "Linear EBUS 2 CPT Codes" at bounding box center [196, 565] width 143 height 76
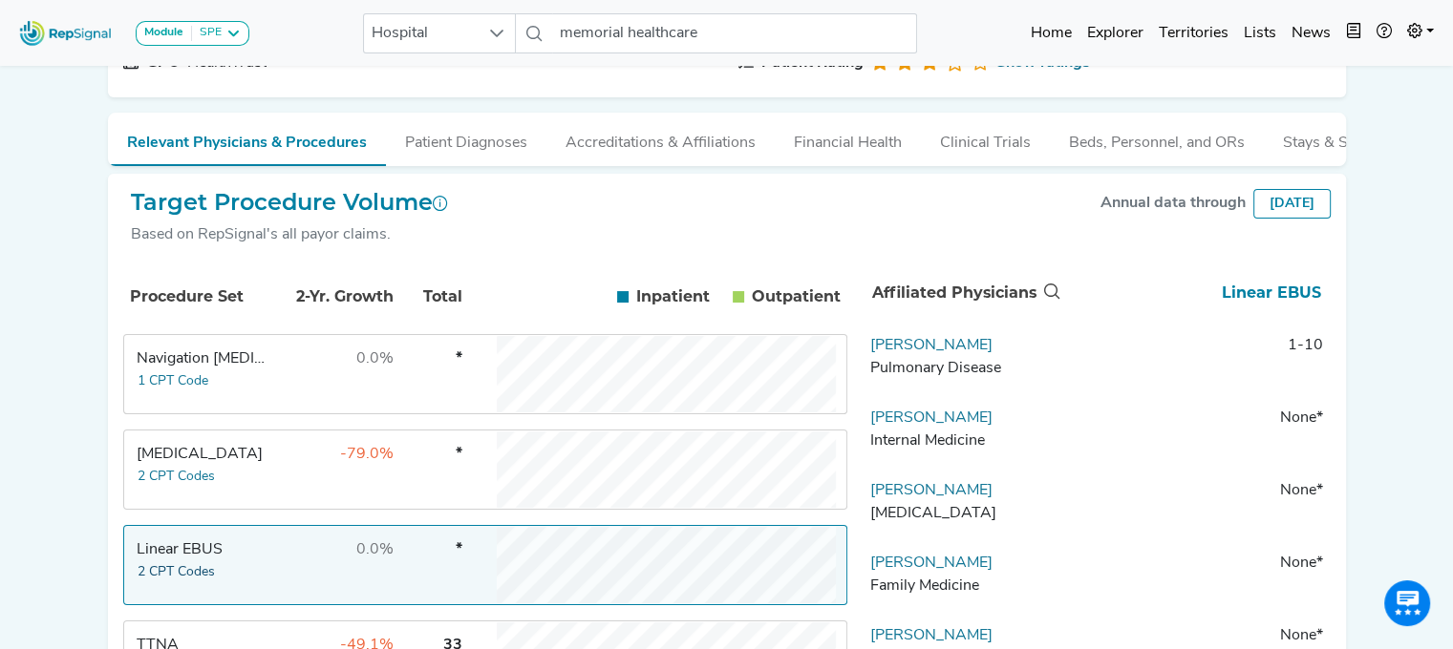
click at [175, 579] on button "2 CPT Codes" at bounding box center [176, 573] width 79 height 22
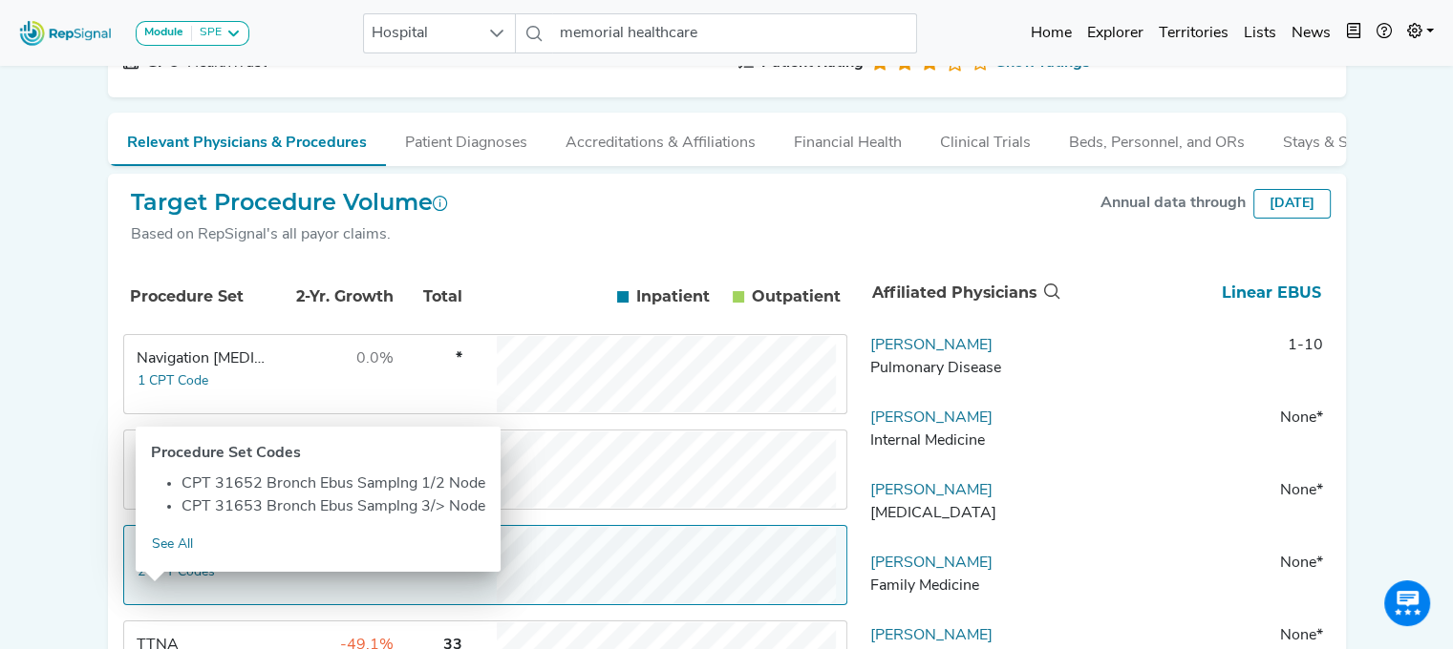
click at [970, 426] on td "[PERSON_NAME] Internal Medicine" at bounding box center [962, 435] width 201 height 57
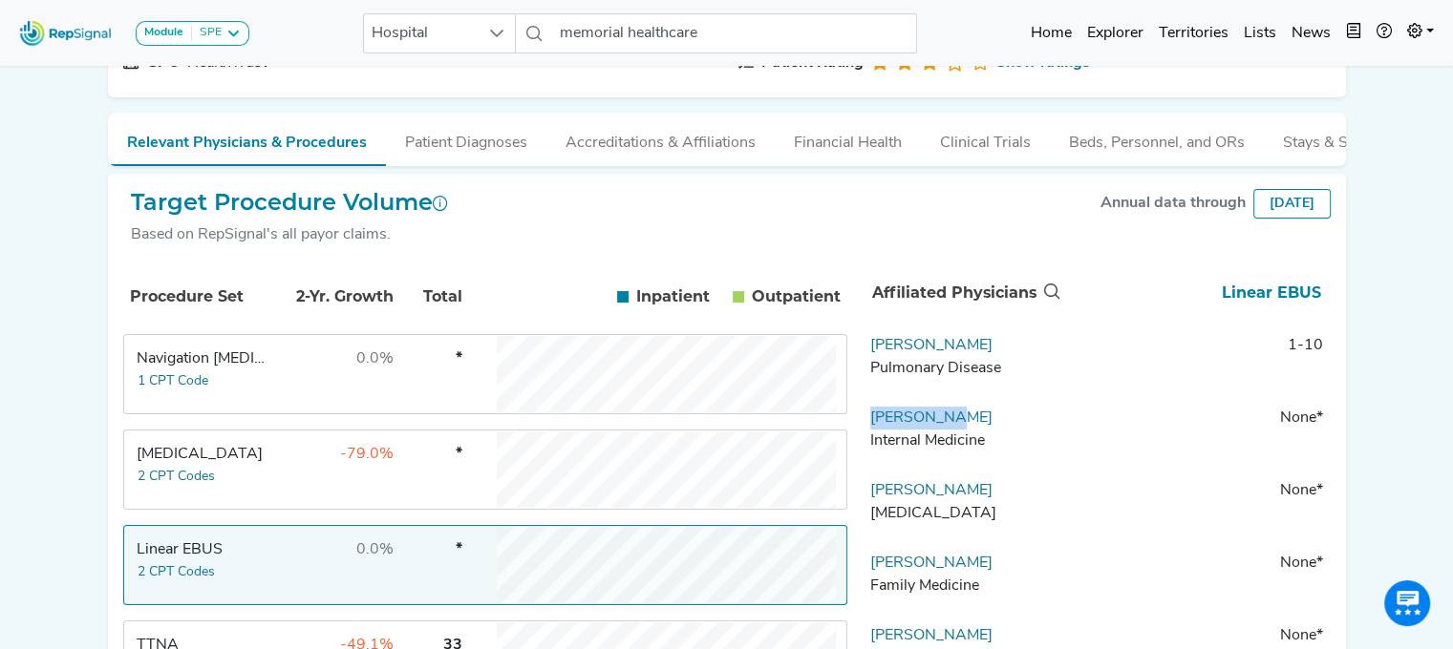
drag, startPoint x: 969, startPoint y: 427, endPoint x: 853, endPoint y: 435, distance: 116.8
click at [862, 435] on td "[PERSON_NAME] Internal Medicine" at bounding box center [962, 435] width 201 height 57
drag, startPoint x: 1025, startPoint y: 352, endPoint x: 854, endPoint y: 366, distance: 171.5
click at [862, 366] on td "[PERSON_NAME] Pulmonary Disease" at bounding box center [962, 362] width 201 height 57
copy link "[PERSON_NAME]"
